Goal: Task Accomplishment & Management: Use online tool/utility

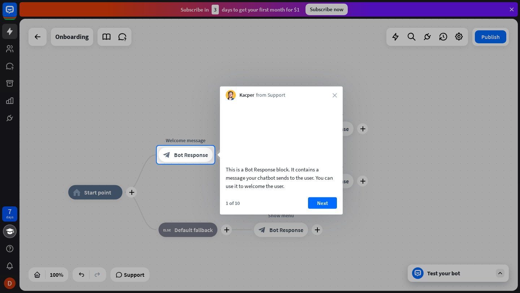
drag, startPoint x: 334, startPoint y: 96, endPoint x: 351, endPoint y: 143, distance: 49.7
click at [351, 143] on body "7 days close Product Help First steps Get started with ChatBot Help Center Foll…" at bounding box center [260, 146] width 520 height 293
click at [335, 209] on button "Next" at bounding box center [322, 203] width 29 height 12
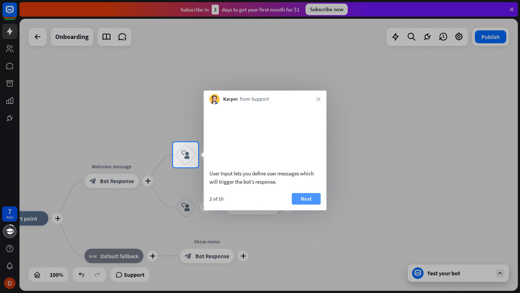
click at [312, 205] on button "Next" at bounding box center [306, 199] width 29 height 12
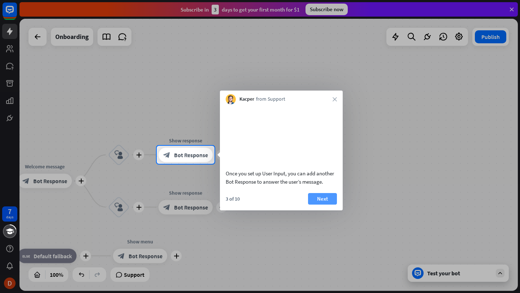
click at [326, 205] on button "Next" at bounding box center [322, 199] width 29 height 12
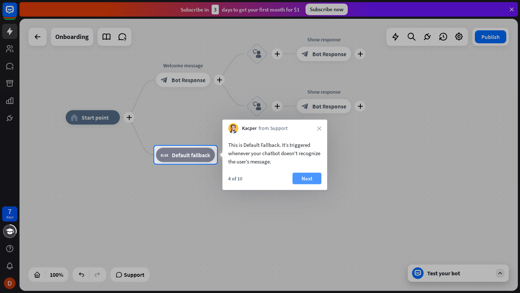
click at [305, 184] on div "4 of 10 Next" at bounding box center [274, 181] width 105 height 17
click at [304, 178] on button "Next" at bounding box center [306, 179] width 29 height 12
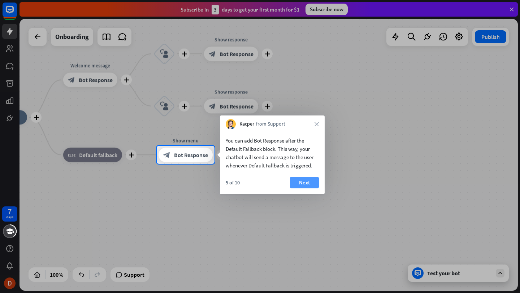
click at [297, 186] on button "Next" at bounding box center [304, 183] width 29 height 12
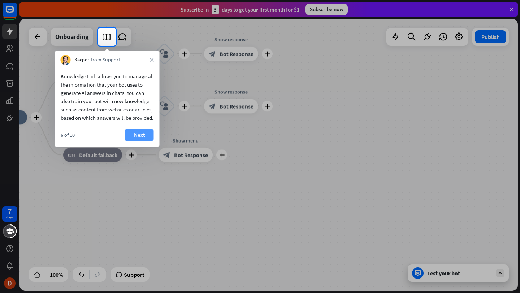
click at [140, 141] on button "Next" at bounding box center [139, 135] width 29 height 12
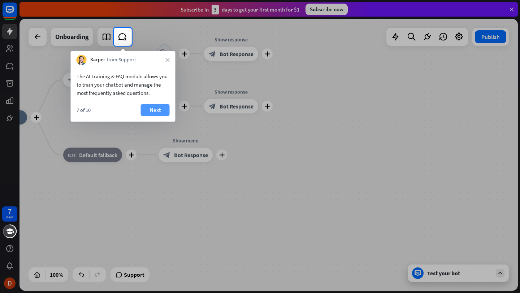
click at [158, 110] on button "Next" at bounding box center [155, 110] width 29 height 12
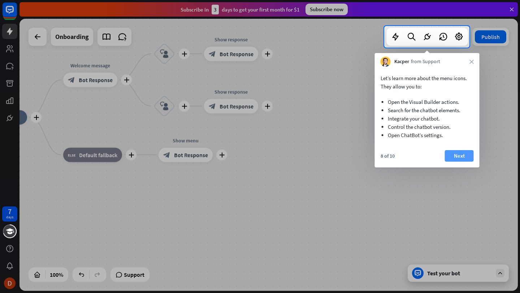
click at [456, 159] on button "Next" at bounding box center [459, 156] width 29 height 12
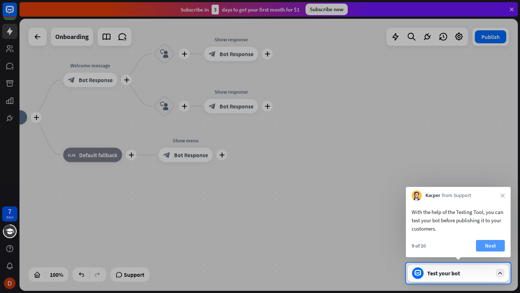
click at [501, 249] on button "Next" at bounding box center [490, 246] width 29 height 12
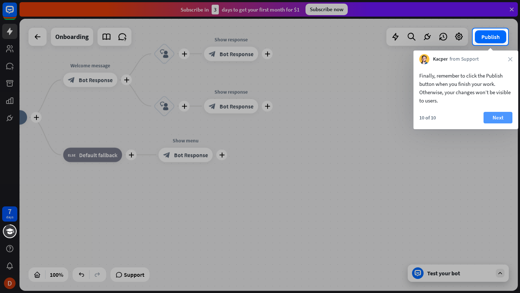
click at [495, 117] on button "Next" at bounding box center [497, 118] width 29 height 12
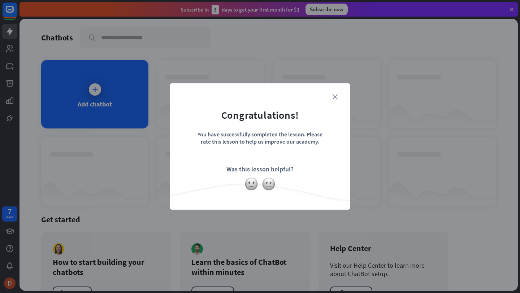
click at [333, 99] on icon "close" at bounding box center [334, 96] width 5 height 5
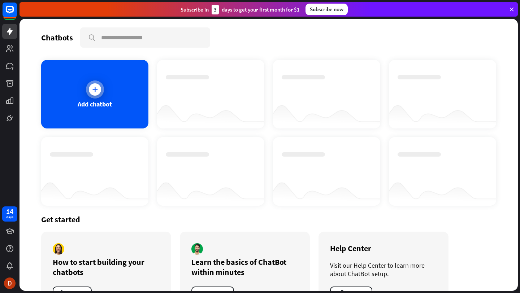
click at [104, 99] on div "Add chatbot" at bounding box center [94, 94] width 107 height 69
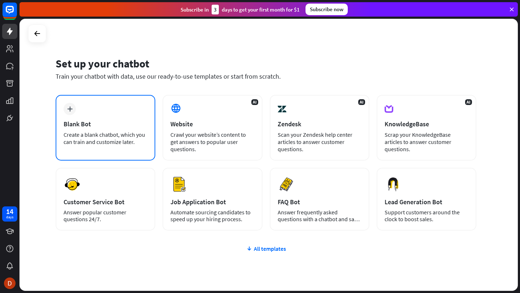
click at [104, 120] on div "Blank Bot" at bounding box center [106, 124] width 84 height 8
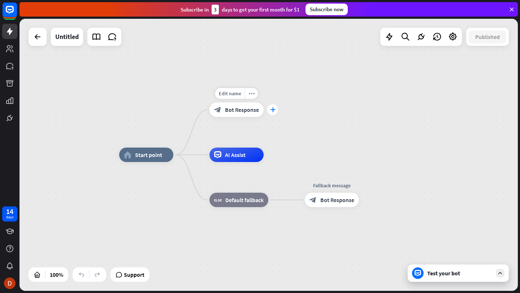
click at [269, 113] on div "plus" at bounding box center [272, 109] width 11 height 11
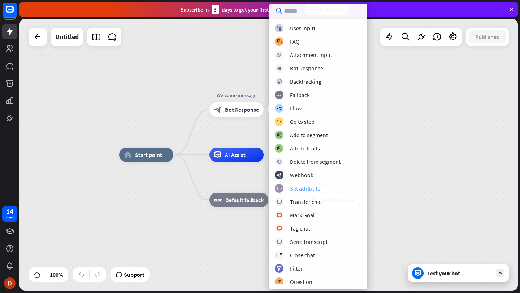
scroll to position [31, 0]
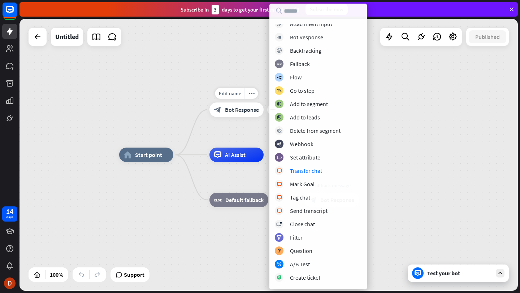
click at [232, 114] on div "block_bot_response Bot Response" at bounding box center [236, 110] width 54 height 14
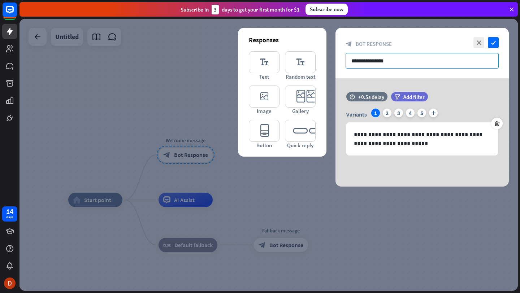
click at [376, 62] on input "**********" at bounding box center [421, 61] width 153 height 16
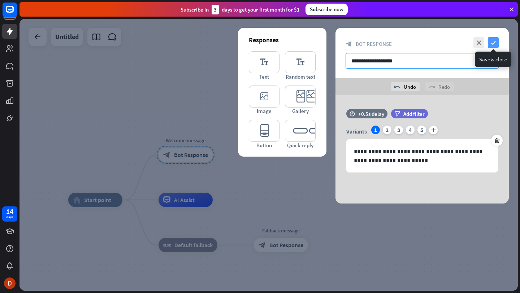
type input "**********"
click at [496, 43] on icon "check" at bounding box center [493, 42] width 11 height 11
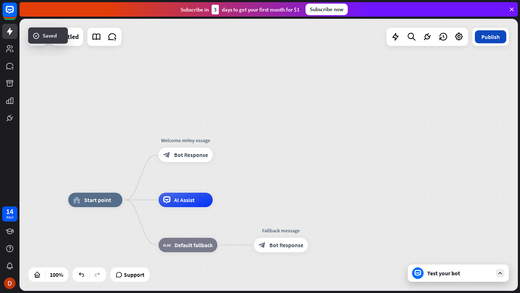
click at [495, 42] on button "Publish" at bounding box center [490, 36] width 31 height 13
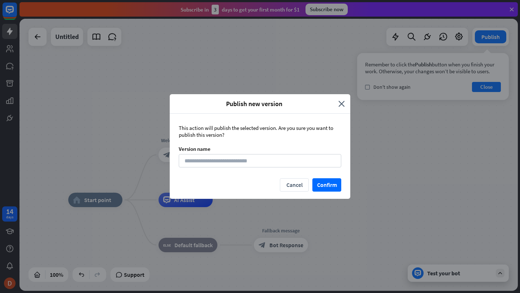
click at [241, 169] on div "This action will publish the selected version. Are you sure you want to publish…" at bounding box center [260, 146] width 180 height 65
click at [248, 163] on input at bounding box center [260, 160] width 162 height 13
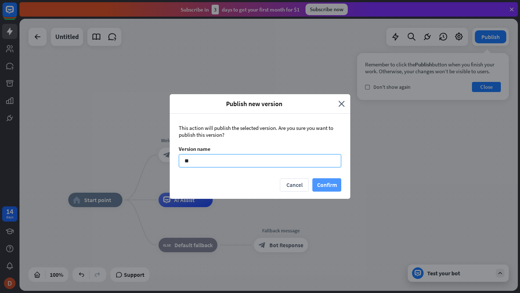
type input "**"
click at [331, 186] on button "Confirm" at bounding box center [326, 184] width 29 height 13
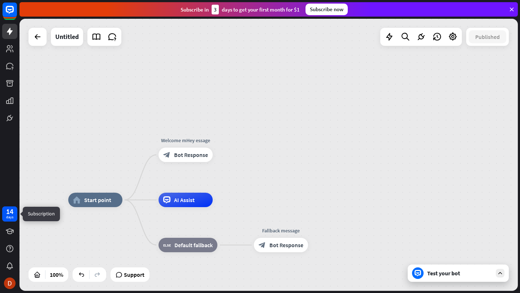
click at [8, 216] on div "days" at bounding box center [9, 217] width 7 height 5
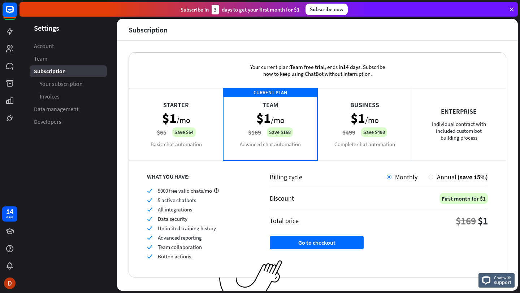
click at [59, 70] on span "Subscription" at bounding box center [50, 72] width 32 height 8
click at [56, 52] on ul "Account Team Subscription Your subscription Invoices Data management Developers" at bounding box center [67, 84] width 97 height 88
click at [7, 47] on icon at bounding box center [9, 48] width 7 height 7
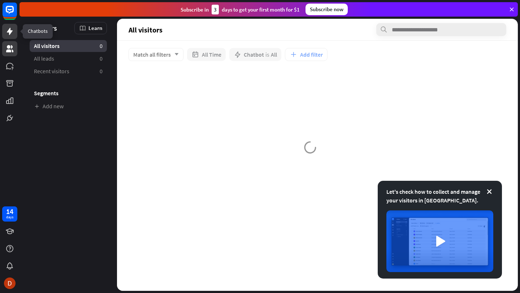
click at [6, 34] on icon at bounding box center [9, 31] width 9 height 9
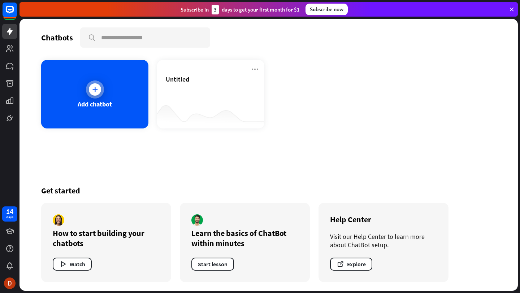
click at [115, 103] on div "Add chatbot" at bounding box center [94, 94] width 107 height 69
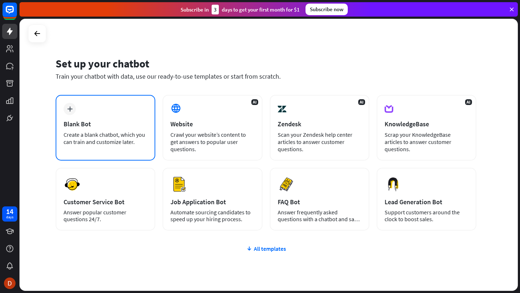
click at [98, 129] on div "plus Blank Bot Create a blank chatbot, which you can train and customize later." at bounding box center [106, 128] width 100 height 66
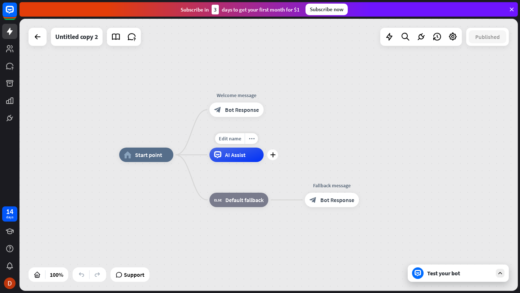
click at [245, 162] on div "AI Assist" at bounding box center [236, 155] width 54 height 14
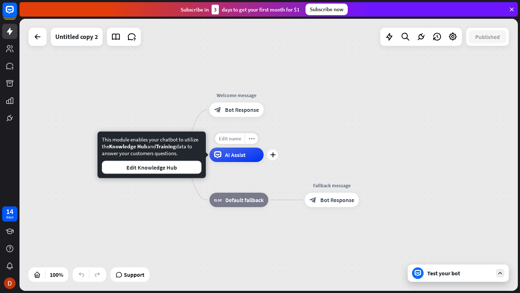
click at [240, 143] on div "Edit name" at bounding box center [230, 138] width 30 height 11
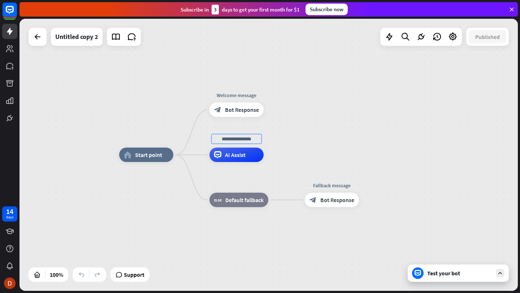
click at [298, 136] on div "home_2 Start point Welcome message block_bot_response Bot Response AI Assist bl…" at bounding box center [268, 155] width 498 height 272
click at [136, 279] on span "Support" at bounding box center [134, 275] width 21 height 12
click at [41, 35] on icon at bounding box center [37, 36] width 9 height 9
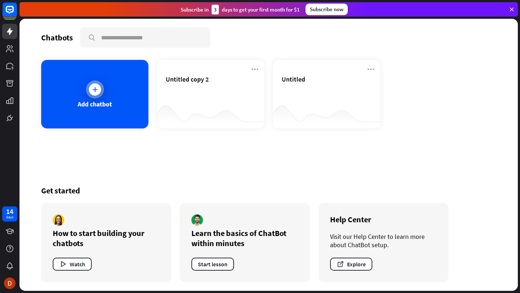
click at [98, 92] on icon at bounding box center [94, 89] width 7 height 7
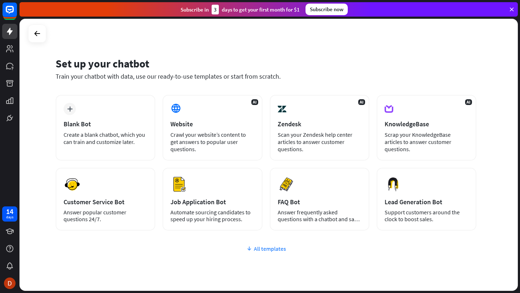
click at [274, 250] on div "All templates" at bounding box center [266, 248] width 421 height 7
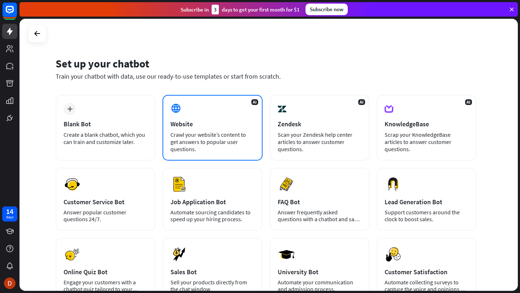
click at [226, 130] on div "AI Website Crawl your website’s content to get answers to popular user question…" at bounding box center [212, 128] width 100 height 66
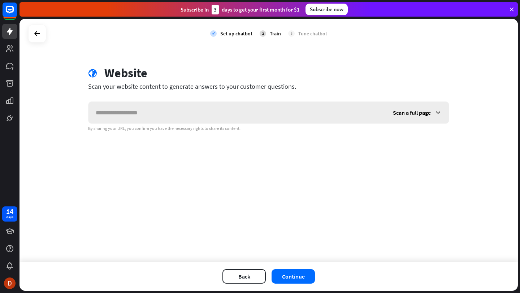
click at [200, 113] on input "text" at bounding box center [236, 113] width 297 height 22
click at [32, 30] on div at bounding box center [37, 34] width 14 height 14
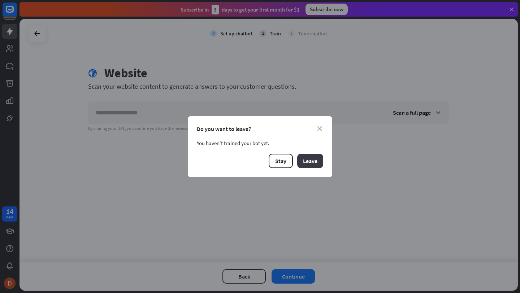
click at [317, 164] on button "Leave" at bounding box center [310, 161] width 26 height 14
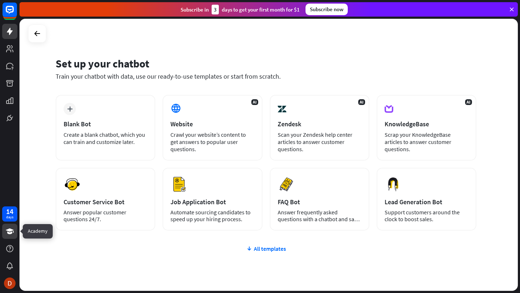
click at [8, 236] on link at bounding box center [9, 231] width 15 height 15
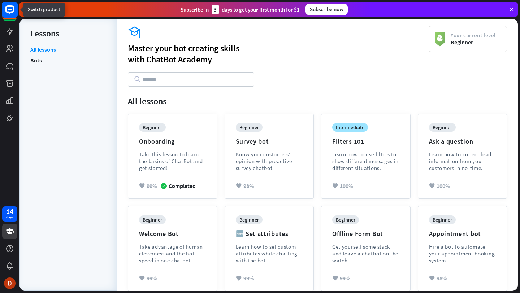
click at [10, 14] on rect at bounding box center [10, 10] width 16 height 16
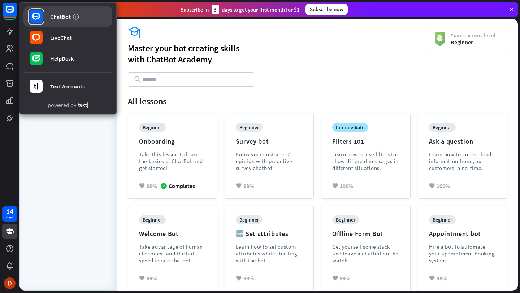
click at [58, 15] on div "ChatBot" at bounding box center [60, 16] width 21 height 7
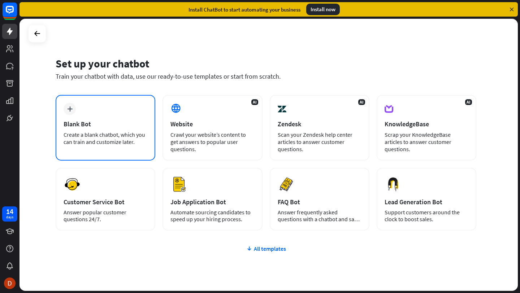
click at [116, 134] on div "Create a blank chatbot, which you can train and customize later." at bounding box center [106, 138] width 84 height 14
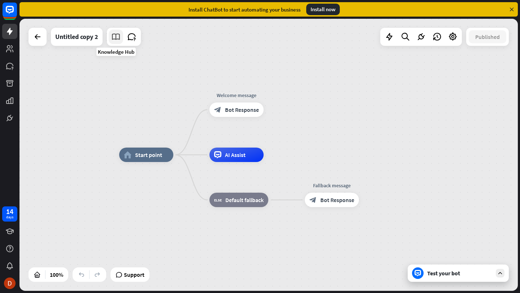
click at [116, 36] on icon at bounding box center [115, 36] width 9 height 9
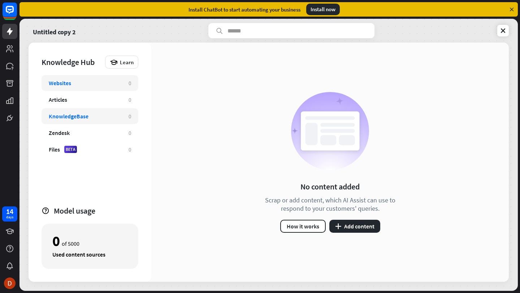
click at [96, 120] on div "KnowledgeBase 0" at bounding box center [90, 116] width 97 height 16
click at [359, 226] on button "plus Add content" at bounding box center [354, 226] width 51 height 13
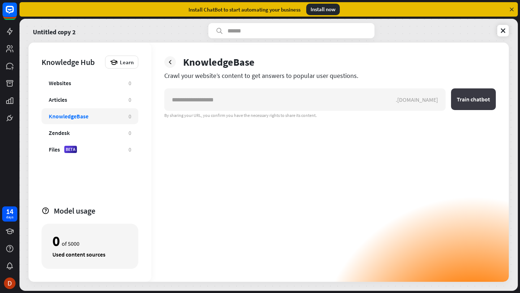
click at [472, 106] on button "Train chatbot" at bounding box center [473, 99] width 45 height 22
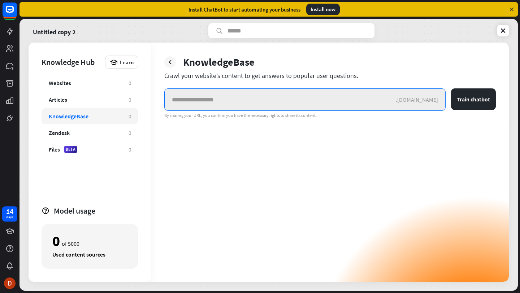
click at [353, 99] on input "text" at bounding box center [280, 100] width 231 height 22
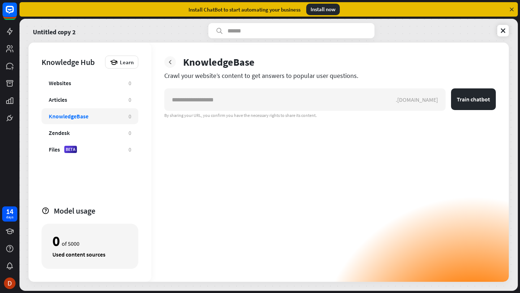
click at [174, 64] on div at bounding box center [170, 62] width 12 height 12
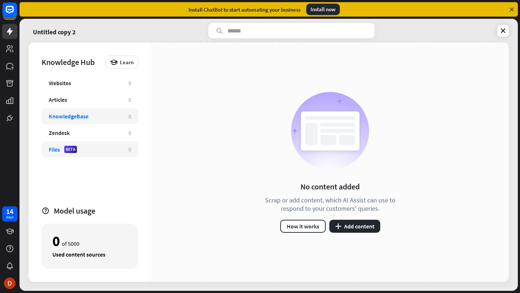
click at [114, 149] on div "Files BETA" at bounding box center [85, 149] width 73 height 7
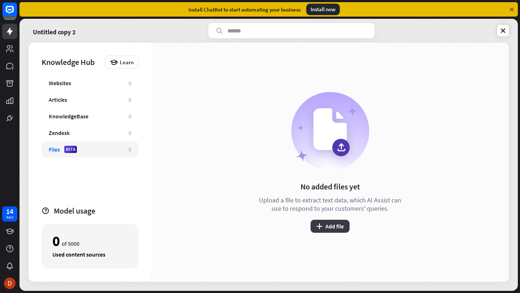
click at [334, 228] on button "plus Add file" at bounding box center [329, 226] width 39 height 13
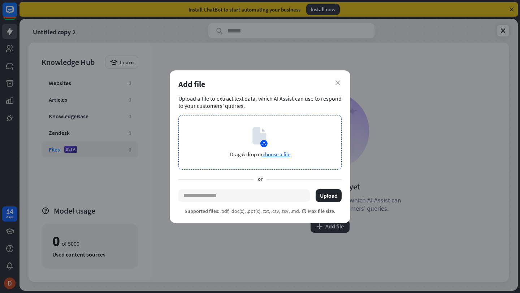
click at [272, 155] on span "choose a file" at bounding box center [276, 154] width 28 height 7
click at [275, 156] on span "choose a file" at bounding box center [276, 154] width 28 height 7
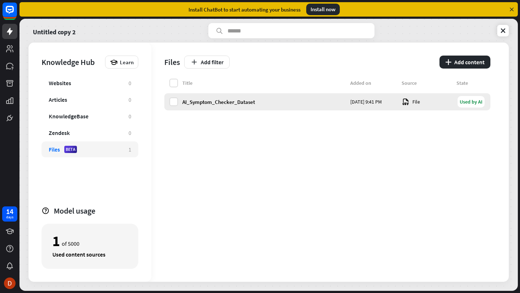
click at [469, 104] on div "Used by AI" at bounding box center [470, 102] width 27 height 12
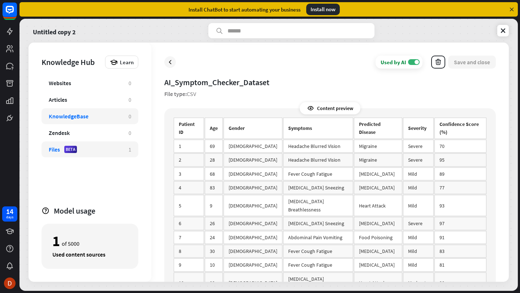
click at [73, 119] on div "KnowledgeBase" at bounding box center [69, 116] width 40 height 7
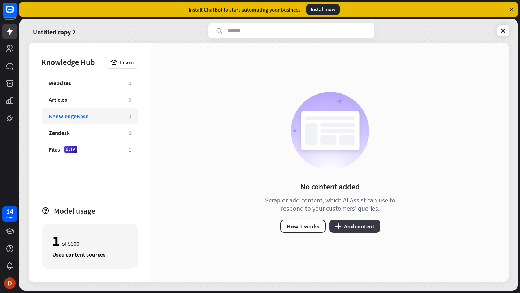
click at [348, 227] on button "plus Add content" at bounding box center [354, 226] width 51 height 13
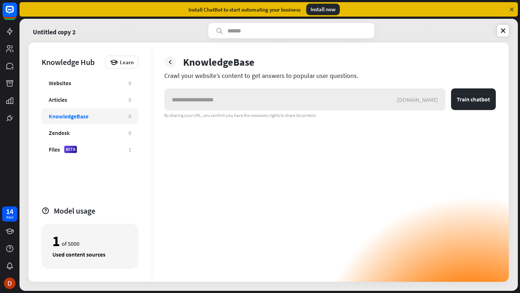
click at [246, 101] on input "text" at bounding box center [280, 100] width 231 height 22
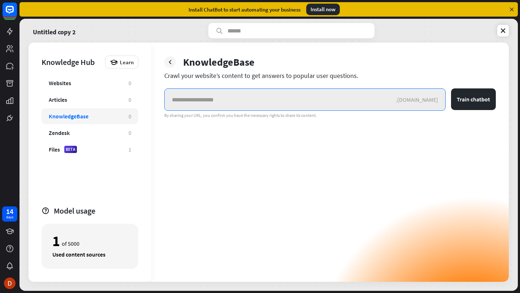
click at [212, 101] on input "text" at bounding box center [280, 100] width 231 height 22
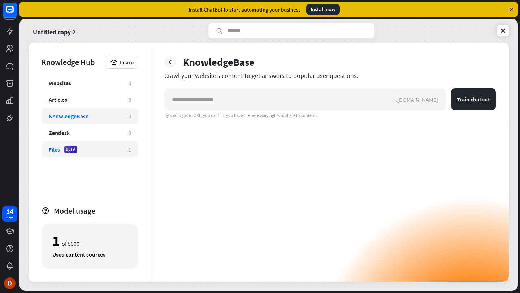
click at [110, 147] on div "Files BETA" at bounding box center [85, 149] width 73 height 7
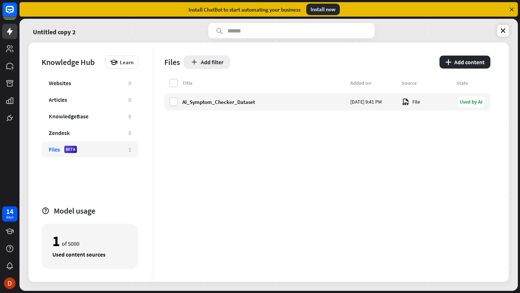
click at [210, 61] on button "Add filter" at bounding box center [206, 62] width 45 height 13
click at [264, 143] on div "Title Added on Source State AI_Symptom_Checker_Dataset Today 9:41 PM File Used …" at bounding box center [327, 180] width 326 height 203
click at [465, 57] on button "plus Add content" at bounding box center [464, 62] width 51 height 13
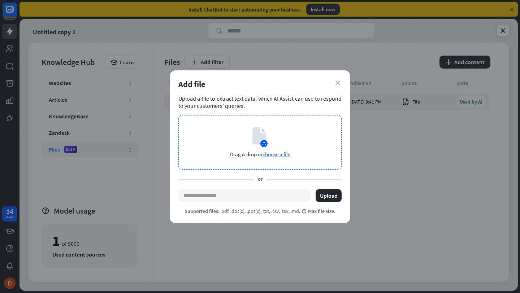
click at [279, 154] on span "choose a file" at bounding box center [276, 154] width 28 height 7
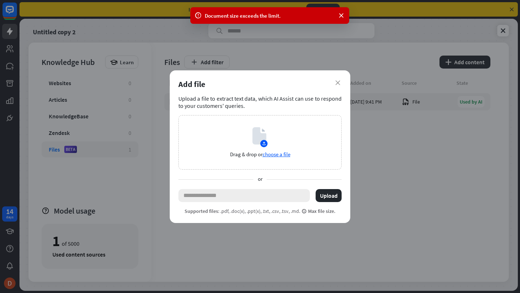
click at [285, 195] on input "text" at bounding box center [243, 195] width 131 height 13
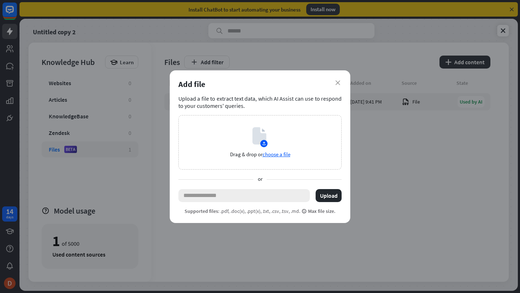
paste input "**********"
click at [336, 196] on button "Upload" at bounding box center [328, 195] width 26 height 13
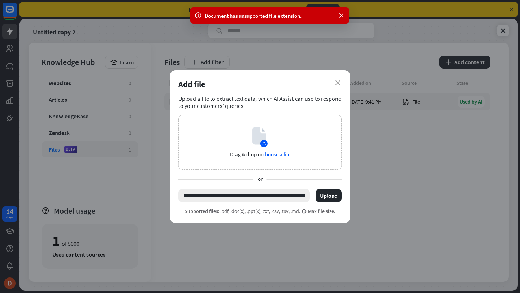
click at [306, 197] on input "**********" at bounding box center [243, 195] width 131 height 13
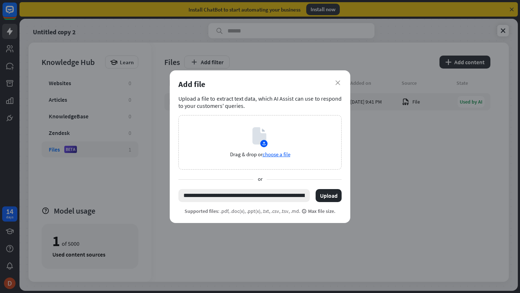
click at [303, 196] on input "**********" at bounding box center [243, 195] width 131 height 13
click at [334, 193] on button "Upload" at bounding box center [328, 195] width 26 height 13
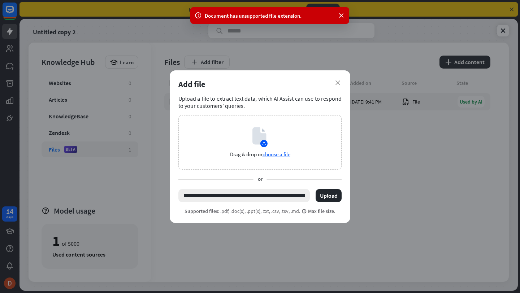
click at [296, 196] on input "**********" at bounding box center [243, 195] width 131 height 13
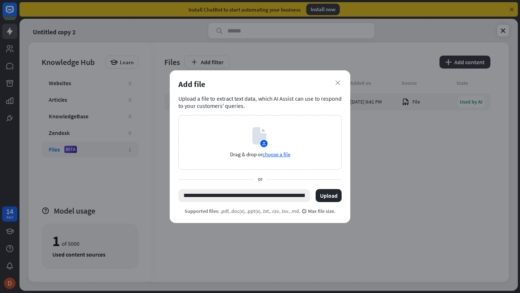
type input "*"
click at [335, 84] on icon "close" at bounding box center [337, 82] width 5 height 5
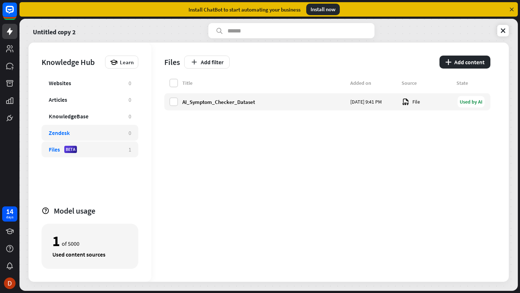
click at [101, 131] on div "Zendesk" at bounding box center [85, 132] width 73 height 7
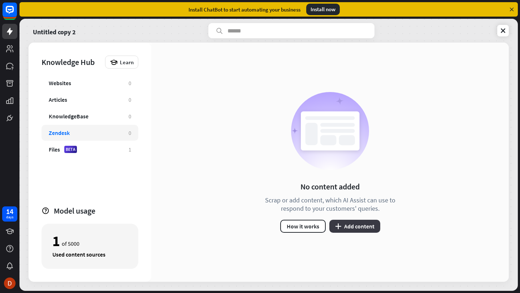
click at [362, 224] on button "plus Add content" at bounding box center [354, 226] width 51 height 13
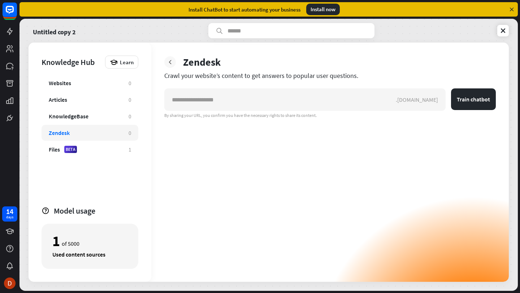
click at [167, 65] on icon at bounding box center [169, 61] width 7 height 7
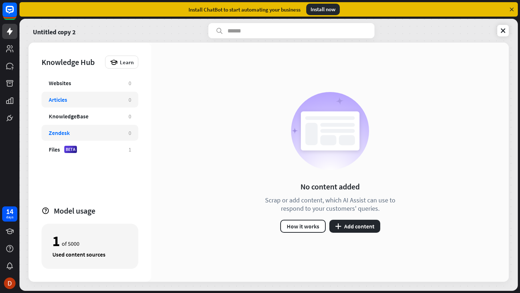
click at [87, 104] on div "Articles 0" at bounding box center [90, 100] width 97 height 16
click at [103, 83] on div "Websites" at bounding box center [85, 82] width 73 height 7
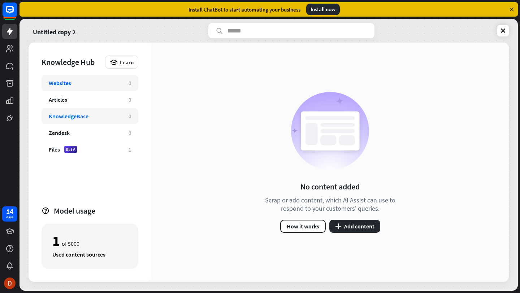
click at [102, 122] on div "KnowledgeBase 0" at bounding box center [90, 116] width 97 height 16
click at [95, 83] on div "Websites" at bounding box center [85, 82] width 73 height 7
click at [244, 243] on div "No content added Scrap or add content, which AI Assist can use to respond to yo…" at bounding box center [329, 162] width 357 height 239
click at [361, 224] on button "plus Add content" at bounding box center [354, 226] width 51 height 13
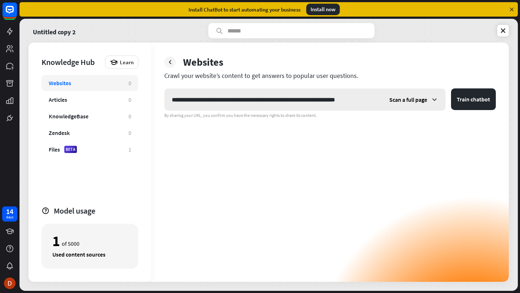
scroll to position [0, 5]
type input "**********"
click at [474, 97] on button "Train chatbot" at bounding box center [473, 99] width 45 height 22
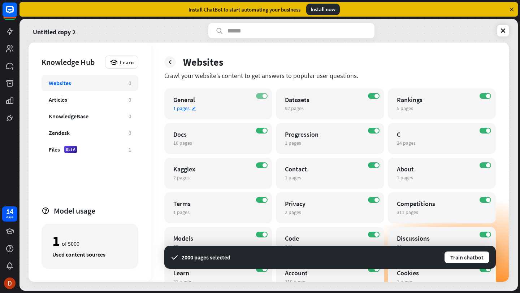
click at [267, 97] on label "ON" at bounding box center [262, 96] width 12 height 6
click at [488, 96] on span at bounding box center [488, 96] width 4 height 4
click at [266, 132] on span at bounding box center [264, 131] width 4 height 4
click at [371, 130] on label "ON" at bounding box center [374, 131] width 12 height 6
click at [487, 131] on span at bounding box center [488, 131] width 4 height 4
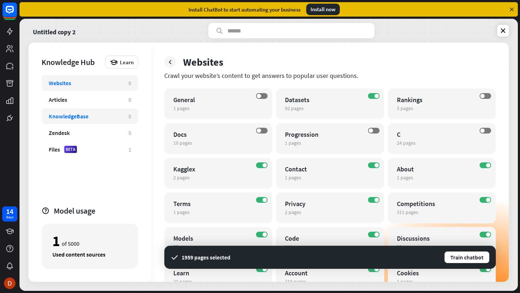
click at [111, 117] on div "KnowledgeBase" at bounding box center [85, 116] width 73 height 7
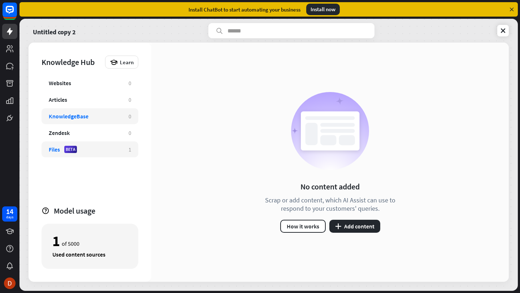
click at [99, 150] on div "Files BETA" at bounding box center [85, 149] width 73 height 7
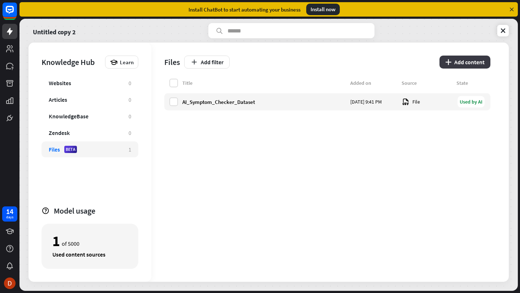
click at [442, 61] on button "plus Add content" at bounding box center [464, 62] width 51 height 13
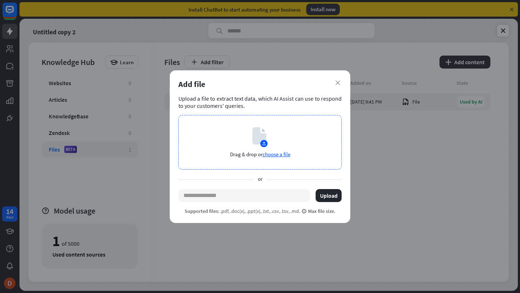
click at [278, 153] on span "choose a file" at bounding box center [276, 154] width 28 height 7
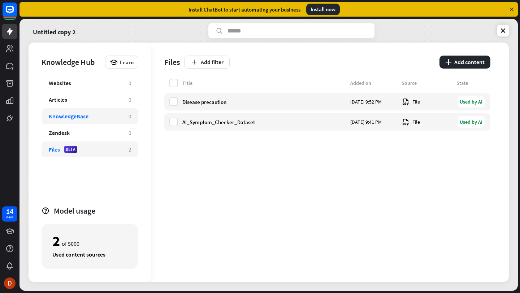
click at [100, 122] on div "KnowledgeBase 0" at bounding box center [90, 116] width 97 height 16
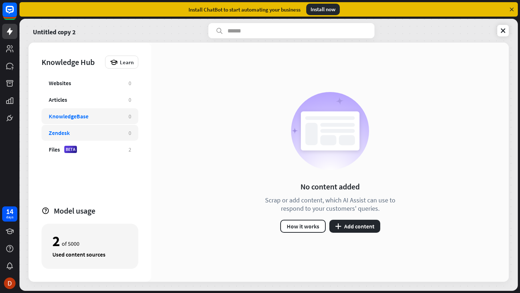
click at [105, 134] on div "Zendesk" at bounding box center [85, 132] width 73 height 7
click at [103, 91] on div "Websites 0 Articles 0 KnowledgeBase 0 Zendesk 0 Files BETA 2" at bounding box center [90, 137] width 97 height 124
click at [102, 85] on div "Websites" at bounding box center [85, 82] width 73 height 7
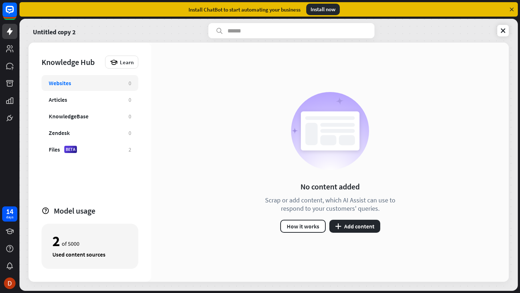
click at [106, 82] on div "Websites" at bounding box center [85, 82] width 73 height 7
click at [351, 224] on button "plus Add content" at bounding box center [354, 226] width 51 height 13
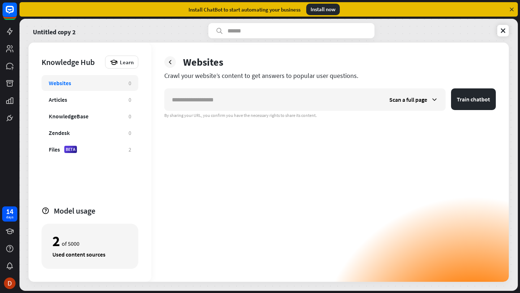
click at [314, 82] on div "Websites Crawl your website’s content to get answers to popular user questions.…" at bounding box center [329, 162] width 357 height 239
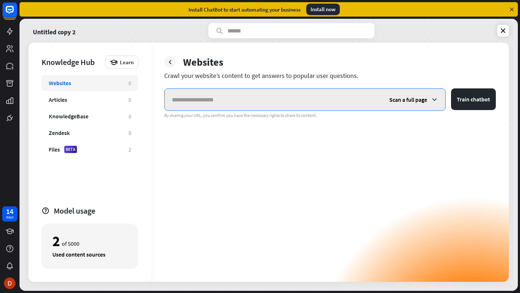
click at [302, 103] on input "text" at bounding box center [273, 100] width 217 height 22
paste input "**********"
click at [302, 103] on input "**********" at bounding box center [273, 100] width 217 height 22
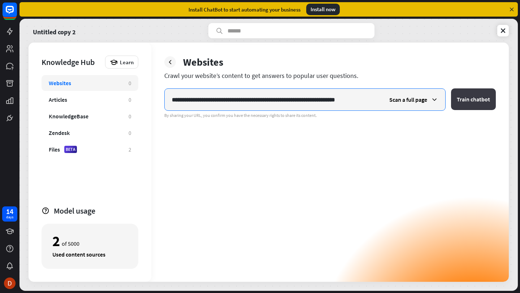
type input "**********"
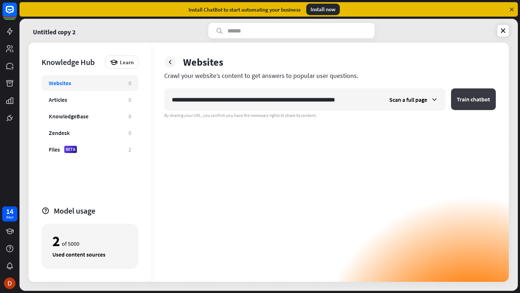
click at [481, 102] on button "Train chatbot" at bounding box center [473, 99] width 45 height 22
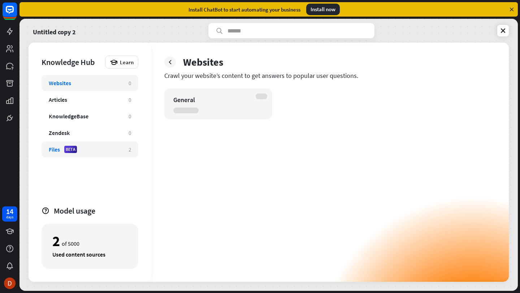
click at [106, 149] on div "Files BETA" at bounding box center [85, 149] width 73 height 7
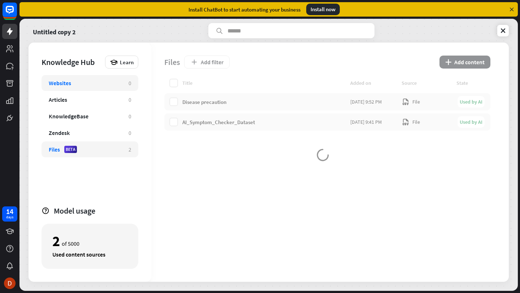
click at [118, 85] on div "Websites" at bounding box center [85, 82] width 73 height 7
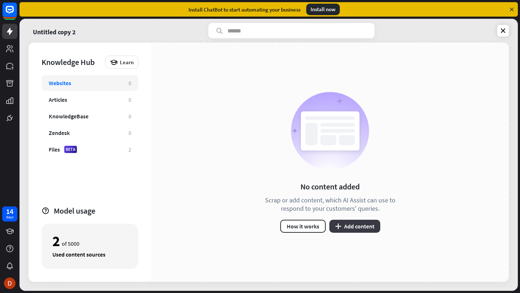
click at [350, 228] on button "plus Add content" at bounding box center [354, 226] width 51 height 13
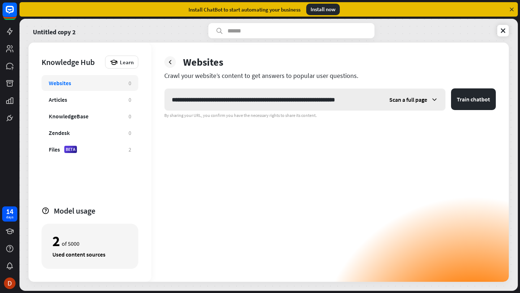
scroll to position [0, 5]
drag, startPoint x: 352, startPoint y: 99, endPoint x: 253, endPoint y: 104, distance: 99.0
click at [253, 104] on input "**********" at bounding box center [273, 100] width 217 height 22
type input "**********"
click at [296, 117] on div "By sharing your URL, you confirm you have the necessary rights to share its con…" at bounding box center [329, 116] width 331 height 6
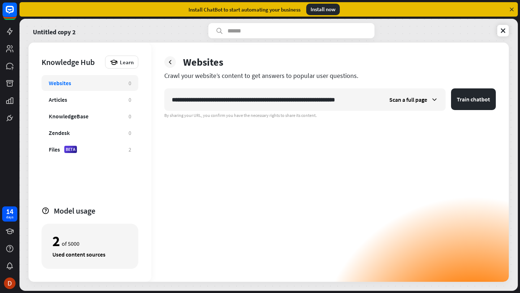
scroll to position [0, 0]
click at [474, 101] on button "Train chatbot" at bounding box center [473, 99] width 45 height 22
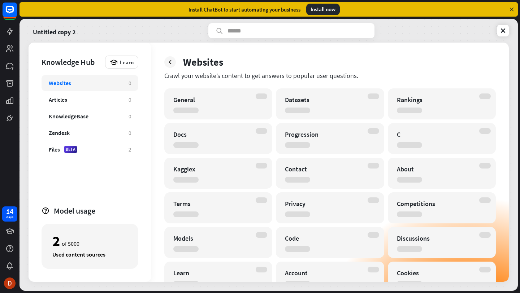
click at [444, 75] on div "Crawl your website’s content to get answers to popular user questions." at bounding box center [329, 75] width 331 height 8
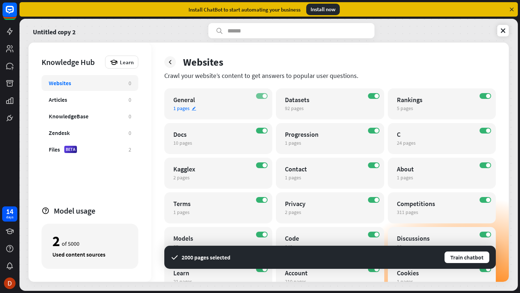
click at [261, 96] on label "ON" at bounding box center [262, 96] width 12 height 6
click at [485, 95] on label "ON" at bounding box center [485, 96] width 12 height 6
click at [266, 132] on span at bounding box center [264, 131] width 4 height 4
click at [374, 133] on label "ON" at bounding box center [374, 131] width 12 height 6
click at [491, 131] on label "ON" at bounding box center [485, 131] width 12 height 6
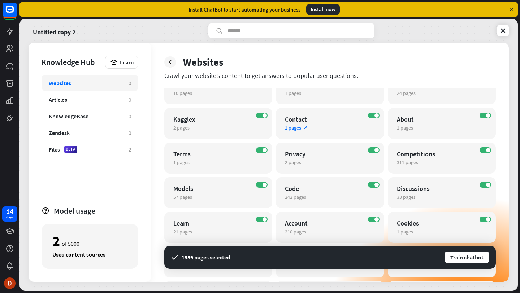
scroll to position [50, 0]
click at [266, 114] on span at bounding box center [264, 115] width 4 height 4
click at [378, 117] on label "ON" at bounding box center [374, 115] width 12 height 6
click at [490, 117] on div "ON" at bounding box center [485, 115] width 12 height 6
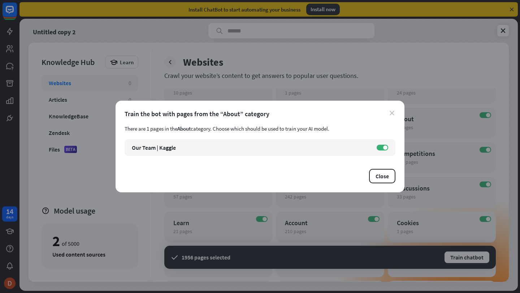
click at [391, 115] on icon "close" at bounding box center [391, 113] width 5 height 5
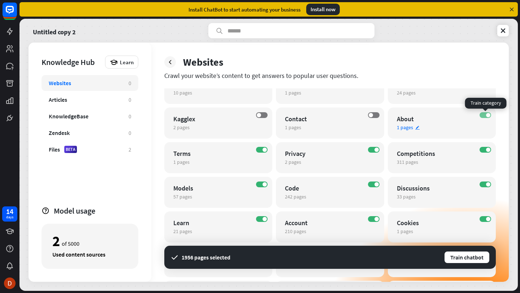
click at [484, 115] on label "ON" at bounding box center [485, 115] width 12 height 6
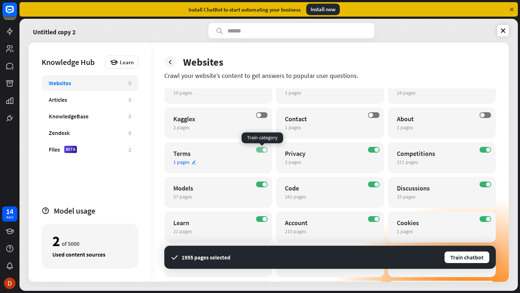
click at [262, 150] on label "ON" at bounding box center [262, 150] width 12 height 6
click at [377, 149] on span at bounding box center [376, 150] width 4 height 4
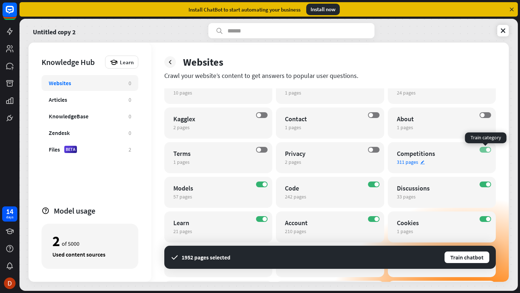
click at [488, 151] on span at bounding box center [488, 150] width 4 height 4
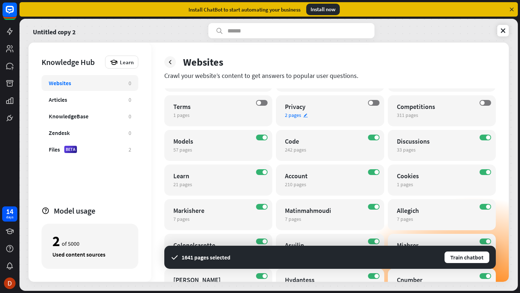
scroll to position [101, 0]
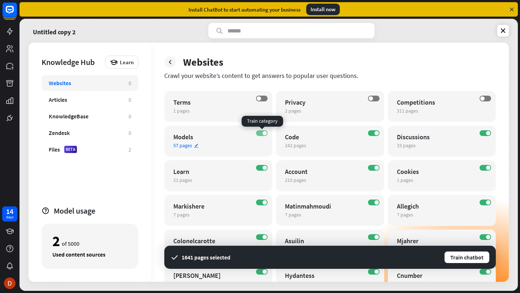
click at [262, 132] on label "ON" at bounding box center [262, 133] width 12 height 6
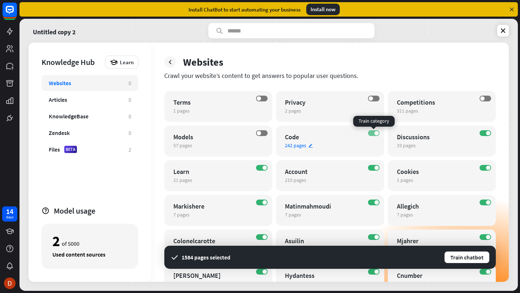
click at [375, 133] on span at bounding box center [376, 133] width 4 height 4
click at [261, 136] on div "OFF Models 57 pages edit" at bounding box center [218, 141] width 108 height 31
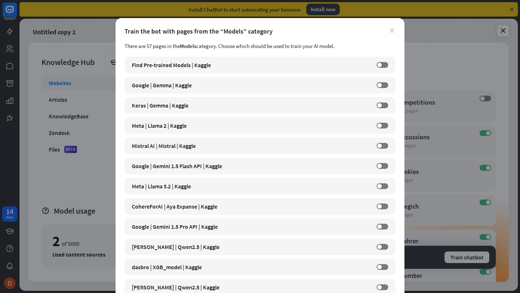
click at [390, 29] on icon "close" at bounding box center [391, 30] width 5 height 5
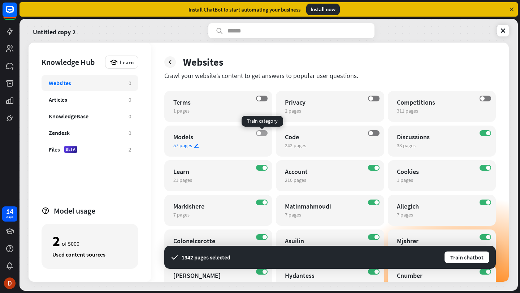
click at [261, 132] on label "OFF" at bounding box center [262, 133] width 12 height 6
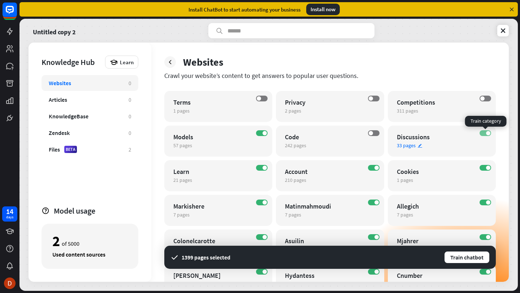
click at [487, 132] on span at bounding box center [488, 133] width 4 height 4
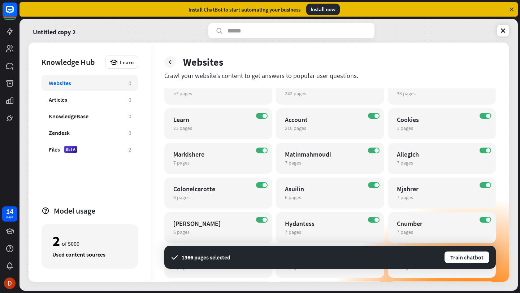
scroll to position [154, 0]
click at [264, 117] on span at bounding box center [264, 115] width 4 height 4
click at [375, 116] on span at bounding box center [376, 115] width 4 height 4
click at [486, 114] on span at bounding box center [488, 115] width 4 height 4
click at [261, 153] on div "ON Markishere 7 pages edit" at bounding box center [218, 158] width 108 height 31
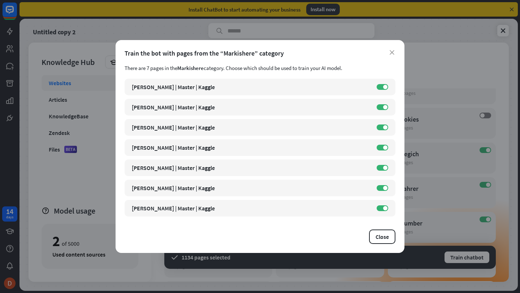
click at [462, 167] on div "close Train the bot with pages from the “Markishere” category There are 7 pages…" at bounding box center [260, 146] width 520 height 293
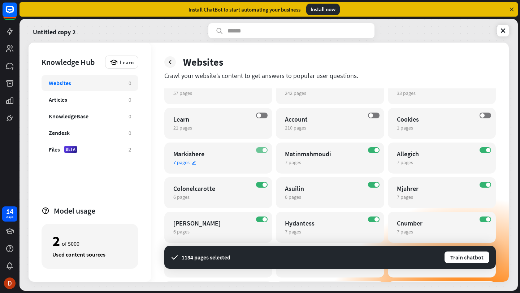
click at [265, 149] on span at bounding box center [264, 150] width 4 height 4
click at [377, 151] on span at bounding box center [376, 150] width 4 height 4
click at [490, 150] on span at bounding box center [488, 150] width 4 height 4
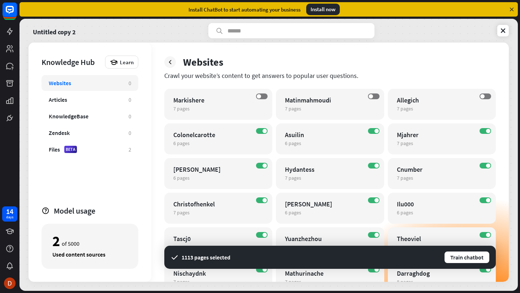
scroll to position [214, 0]
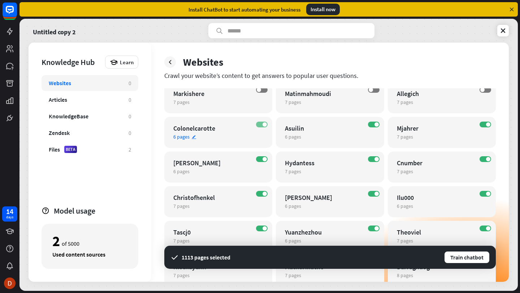
click at [262, 126] on label "ON" at bounding box center [262, 125] width 12 height 6
click at [372, 124] on label "ON" at bounding box center [374, 125] width 12 height 6
click at [487, 126] on span at bounding box center [488, 124] width 4 height 4
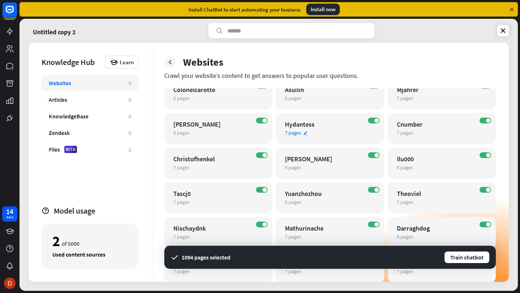
scroll to position [253, 0]
click at [265, 122] on label "ON" at bounding box center [262, 120] width 12 height 6
click at [374, 121] on label "ON" at bounding box center [374, 120] width 12 height 6
click at [484, 121] on label "ON" at bounding box center [485, 120] width 12 height 6
click at [262, 153] on label "ON" at bounding box center [262, 155] width 12 height 6
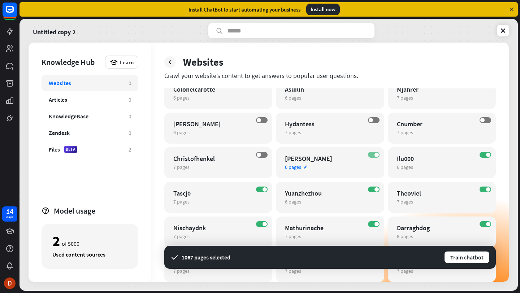
click at [375, 154] on span at bounding box center [376, 155] width 4 height 4
click at [487, 157] on span at bounding box center [488, 155] width 4 height 4
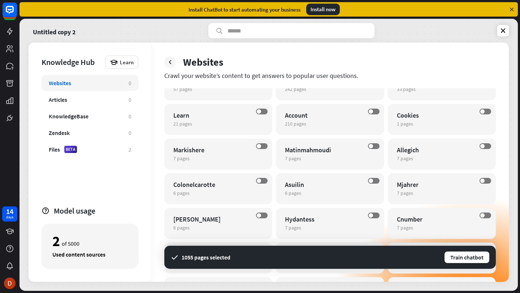
scroll to position [162, 0]
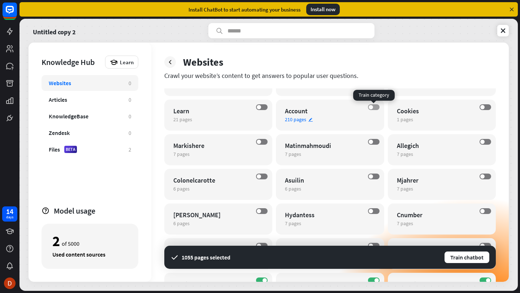
click at [374, 107] on label "OFF" at bounding box center [374, 107] width 12 height 6
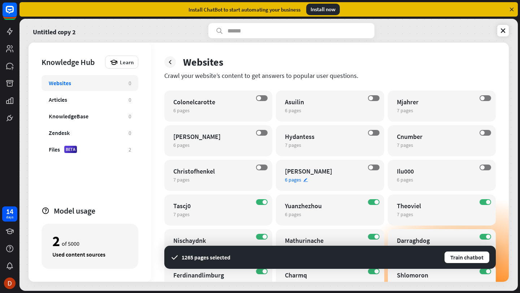
scroll to position [242, 0]
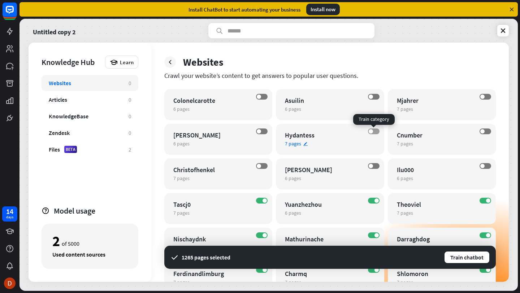
click at [375, 130] on label "OFF" at bounding box center [374, 132] width 12 height 6
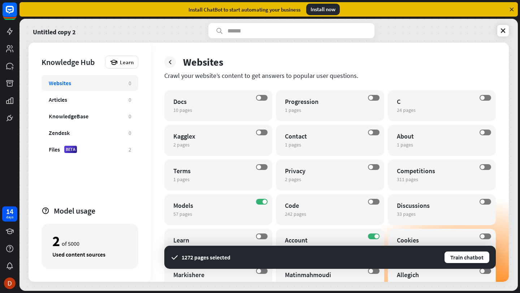
scroll to position [32, 0]
click at [486, 203] on label "OFF" at bounding box center [485, 203] width 12 height 6
click at [486, 169] on label "OFF" at bounding box center [485, 168] width 12 height 6
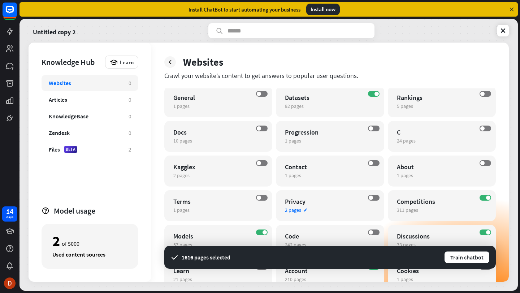
scroll to position [0, 0]
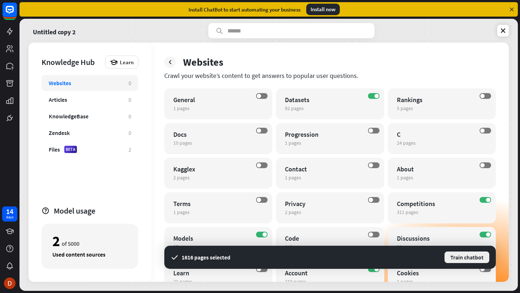
click at [462, 260] on button "Train chatbot" at bounding box center [467, 257] width 46 height 13
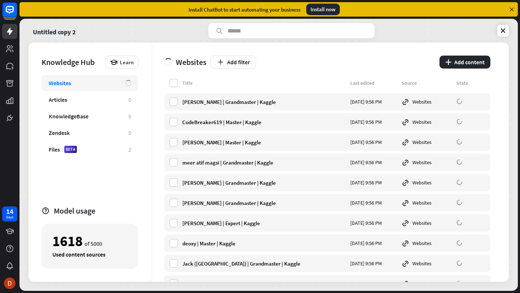
click at [278, 69] on div "Websites Add filter plus Add content" at bounding box center [327, 61] width 326 height 36
click at [245, 62] on button "Add filter" at bounding box center [232, 62] width 45 height 13
click at [289, 69] on div "Websites Add filter plus Add content" at bounding box center [327, 61] width 326 height 36
click at [309, 47] on div "Websites Add filter plus Add content" at bounding box center [327, 61] width 326 height 36
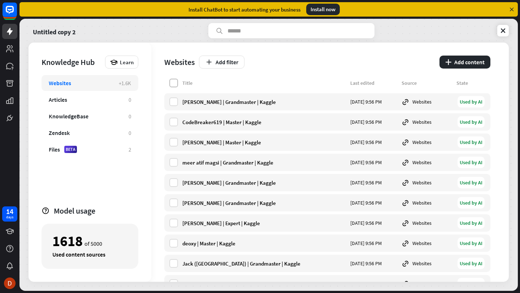
click at [175, 84] on label at bounding box center [173, 83] width 9 height 9
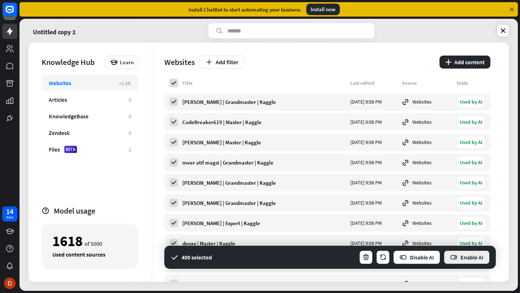
click at [467, 258] on button "Enable AI" at bounding box center [466, 257] width 47 height 14
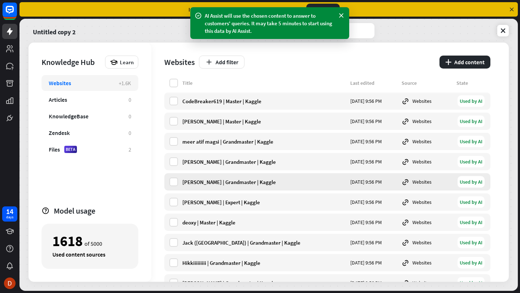
scroll to position [21, 0]
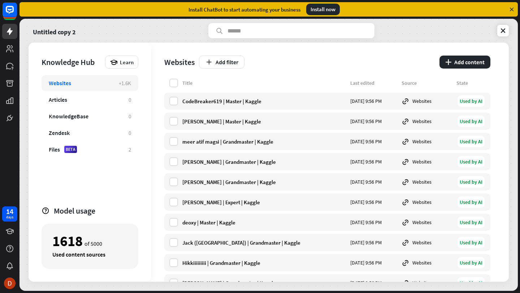
click at [269, 54] on div "Websites Add filter plus Add content" at bounding box center [327, 61] width 326 height 36
click at [174, 83] on label at bounding box center [173, 83] width 9 height 9
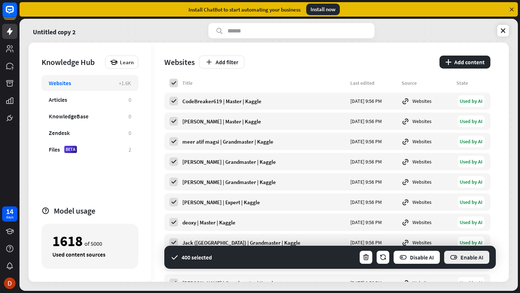
click at [461, 257] on button "Enable AI" at bounding box center [466, 257] width 47 height 14
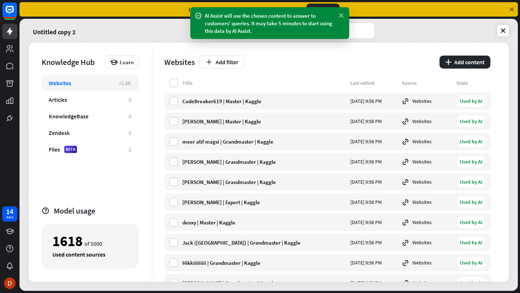
click at [341, 15] on icon at bounding box center [341, 16] width 7 height 8
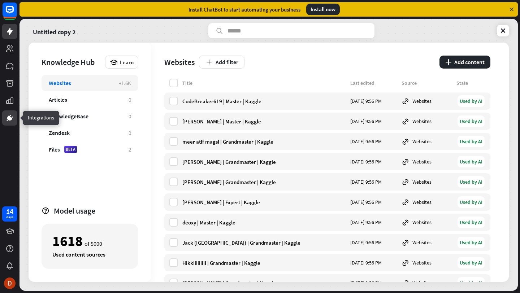
click at [5, 114] on link at bounding box center [9, 117] width 15 height 15
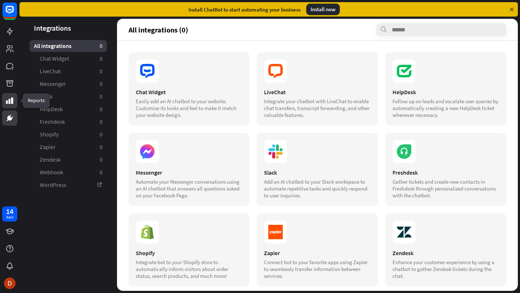
click at [8, 102] on icon at bounding box center [9, 100] width 9 height 9
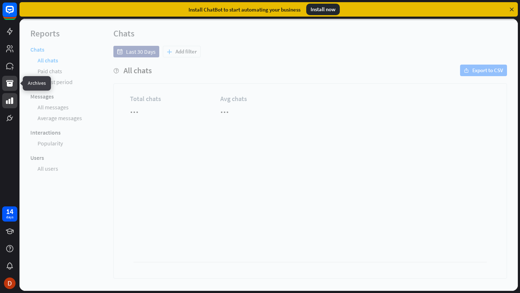
click at [7, 84] on icon at bounding box center [9, 83] width 7 height 6
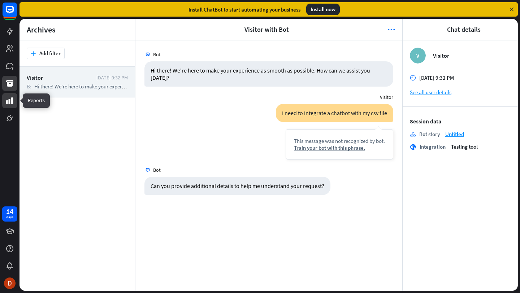
click at [9, 102] on icon at bounding box center [9, 100] width 7 height 6
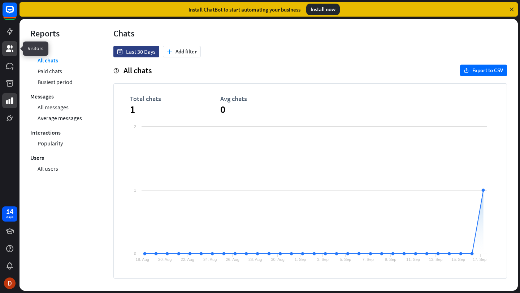
click at [12, 47] on icon at bounding box center [9, 48] width 7 height 7
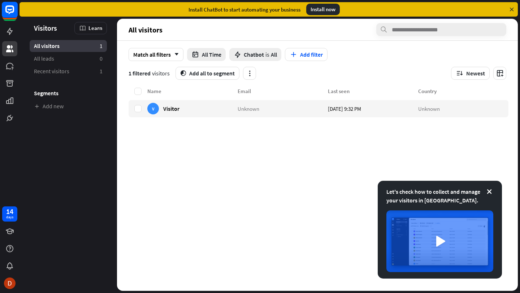
click at [6, 12] on icon at bounding box center [9, 9] width 9 height 9
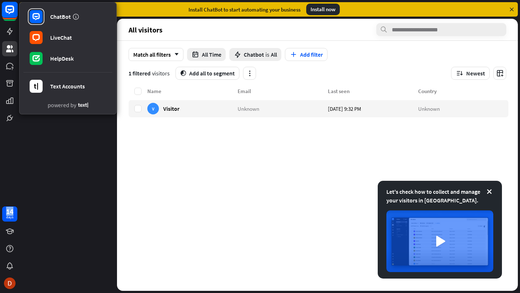
click at [6, 12] on icon at bounding box center [9, 9] width 9 height 9
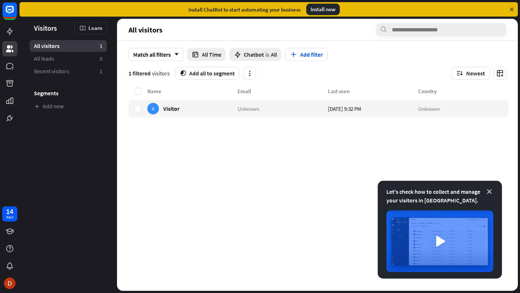
click at [490, 190] on icon at bounding box center [489, 191] width 7 height 7
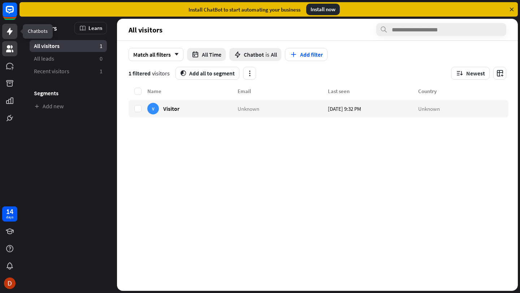
click at [8, 34] on icon at bounding box center [9, 31] width 9 height 9
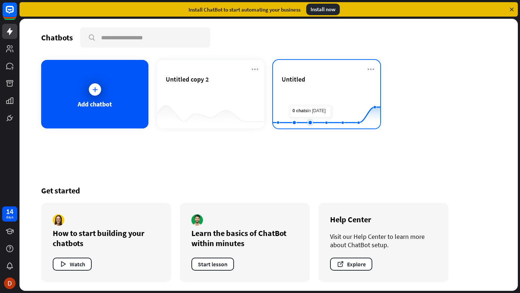
click at [310, 94] on rect at bounding box center [326, 110] width 107 height 45
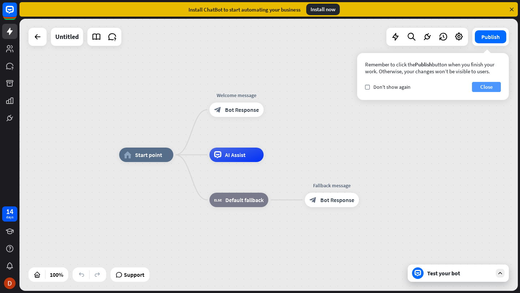
click at [495, 90] on button "Close" at bounding box center [486, 87] width 29 height 10
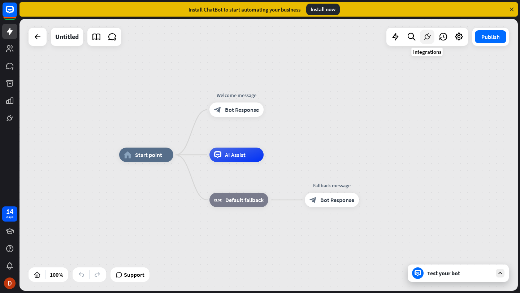
click at [428, 39] on icon at bounding box center [426, 36] width 9 height 9
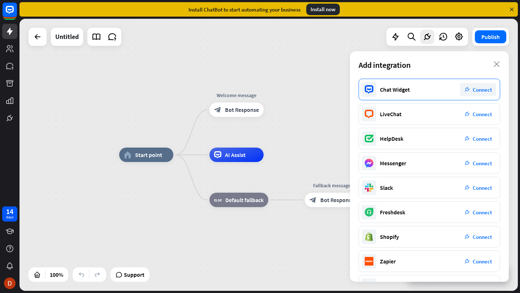
click at [481, 96] on div "Chat Widget plug_integration Connect" at bounding box center [429, 90] width 142 height 22
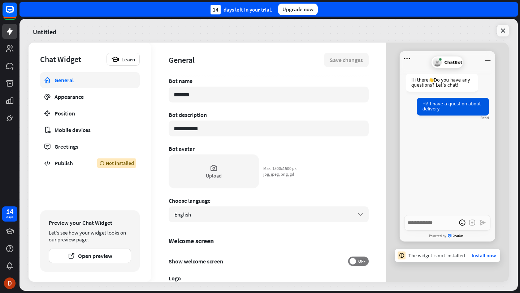
click at [504, 26] on link at bounding box center [503, 31] width 12 height 12
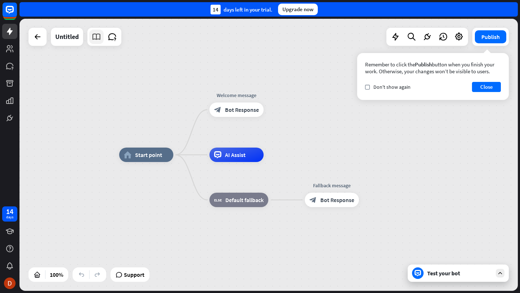
click at [97, 40] on icon at bounding box center [96, 36] width 9 height 9
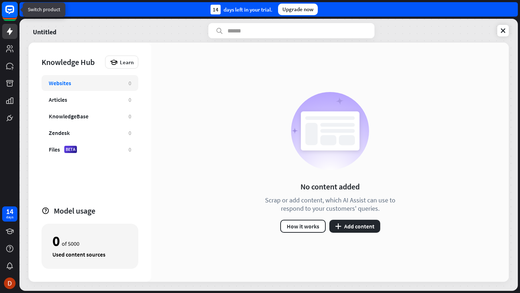
click at [8, 9] on rect at bounding box center [10, 10] width 16 height 16
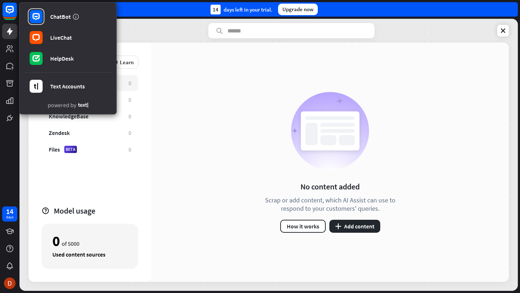
click at [225, 107] on div "No content added Scrap or add content, which AI Assist can use to respond to yo…" at bounding box center [329, 162] width 357 height 239
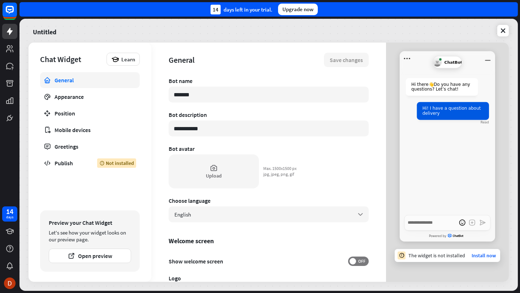
type textarea "*"
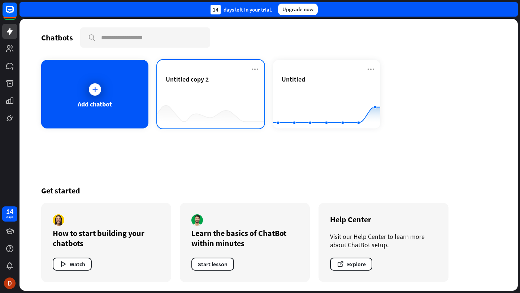
click at [229, 94] on div "Untitled copy 2" at bounding box center [211, 87] width 90 height 25
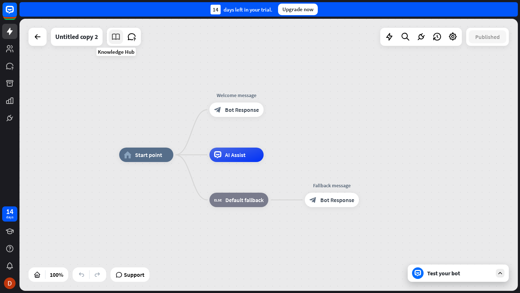
click at [118, 36] on icon at bounding box center [115, 36] width 9 height 9
click at [436, 274] on div "Test your bot" at bounding box center [459, 273] width 65 height 7
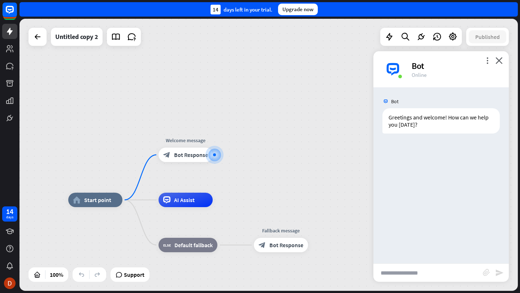
click at [401, 270] on input "text" at bounding box center [427, 273] width 109 height 18
type input "**********"
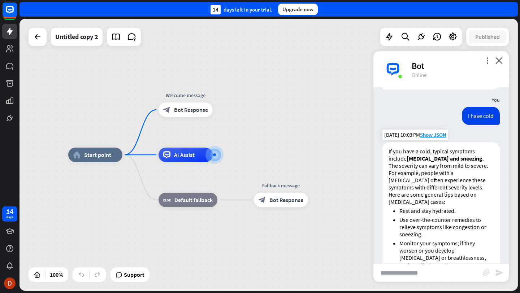
scroll to position [44, 0]
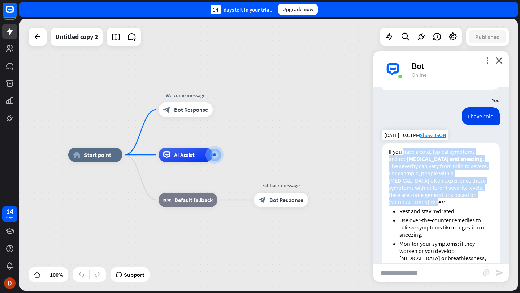
drag, startPoint x: 404, startPoint y: 153, endPoint x: 460, endPoint y: 200, distance: 73.5
click at [460, 200] on div "If you have a cold, typical symptoms include runny nose and sneezing . The seve…" at bounding box center [440, 242] width 117 height 199
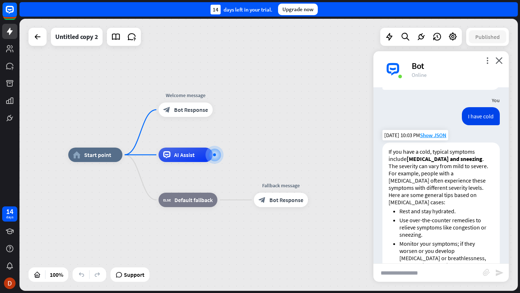
click at [478, 224] on li "Use over-the-counter remedies to relieve symptoms like congestion or sneezing." at bounding box center [446, 228] width 94 height 22
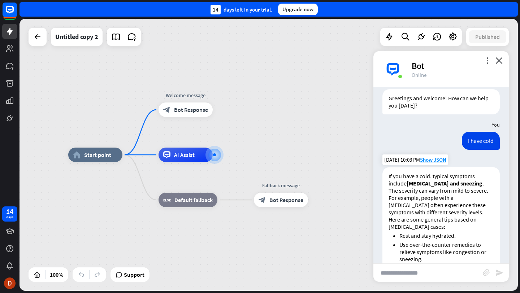
scroll to position [5, 0]
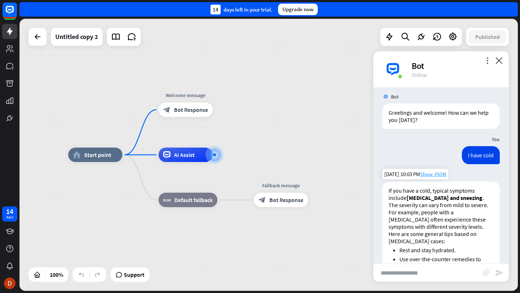
click at [438, 173] on span "Show JSON" at bounding box center [433, 174] width 26 height 7
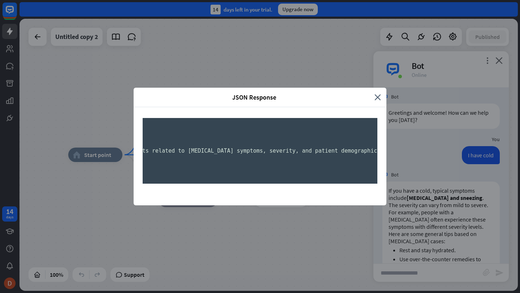
scroll to position [0, 2303]
click at [483, 196] on div "JSON Response close { "id": "b8ce1d6e-4d3f-4646-af8e-c2c80ebb6668" , "chatId": …" at bounding box center [260, 146] width 520 height 293
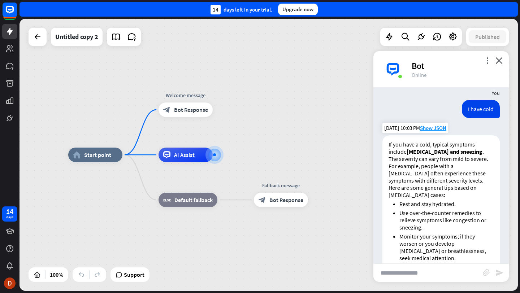
scroll to position [51, 0]
drag, startPoint x: 408, startPoint y: 152, endPoint x: 474, endPoint y: 153, distance: 66.1
click at [474, 153] on p "If you have a cold, typical symptoms include runny nose and sneezing . The seve…" at bounding box center [440, 162] width 105 height 43
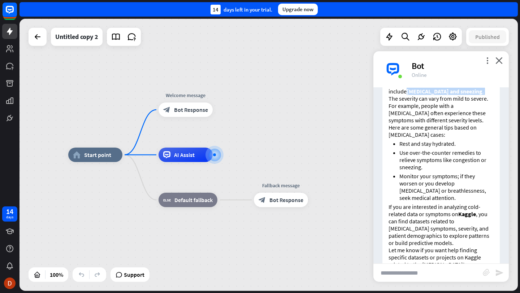
scroll to position [106, 0]
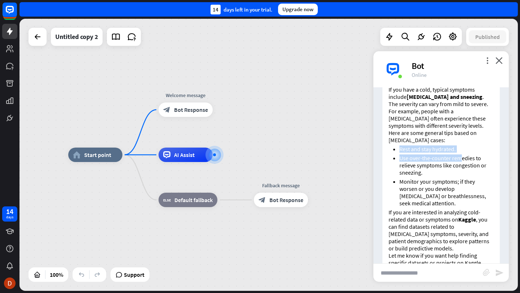
drag, startPoint x: 400, startPoint y: 151, endPoint x: 460, endPoint y: 155, distance: 60.5
click at [460, 155] on ul "Rest and stay hydrated. Use over-the-counter remedies to relieve symptoms like …" at bounding box center [440, 175] width 105 height 61
click at [454, 174] on li "Use over-the-counter remedies to relieve symptoms like congestion or sneezing." at bounding box center [446, 165] width 94 height 22
drag, startPoint x: 405, startPoint y: 180, endPoint x: 432, endPoint y: 183, distance: 27.6
click at [432, 183] on li "Monitor your symptoms; if they worsen or you develop chest pain or breathlessne…" at bounding box center [446, 192] width 94 height 29
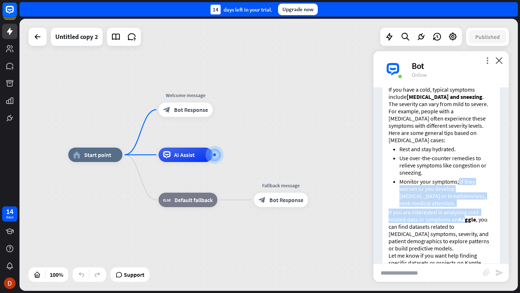
drag, startPoint x: 458, startPoint y: 180, endPoint x: 465, endPoint y: 222, distance: 42.1
click at [465, 222] on div "If you have a cold, typical symptoms include runny nose and sneezing . The seve…" at bounding box center [440, 179] width 117 height 199
click at [459, 196] on li "Monitor your symptoms; if they worsen or you develop chest pain or breathlessne…" at bounding box center [446, 192] width 94 height 29
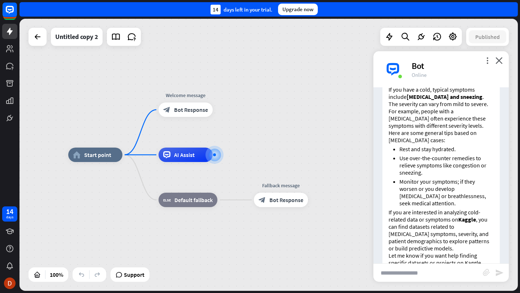
click at [451, 180] on li "Monitor your symptoms; if they worsen or you develop chest pain or breathlessne…" at bounding box center [446, 192] width 94 height 29
drag, startPoint x: 460, startPoint y: 180, endPoint x: 472, endPoint y: 200, distance: 23.8
click at [472, 200] on li "Monitor your symptoms; if they worsen or you develop chest pain or breathlessne…" at bounding box center [446, 192] width 94 height 29
click at [403, 274] on input "text" at bounding box center [427, 273] width 109 height 18
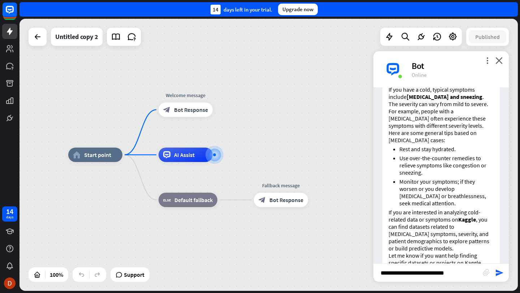
type input "**********"
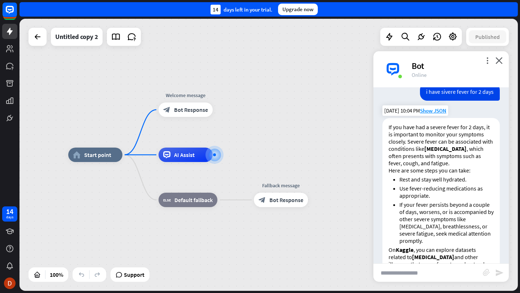
scroll to position [320, 0]
drag, startPoint x: 437, startPoint y: 147, endPoint x: 458, endPoint y: 149, distance: 21.8
click at [458, 149] on strong "Influenza" at bounding box center [445, 148] width 42 height 7
click at [456, 179] on li "Rest and stay well hydrated." at bounding box center [446, 178] width 94 height 7
click at [198, 117] on div "Edit name more_horiz plus Welcome message block_bot_response Bot Response" at bounding box center [185, 110] width 54 height 14
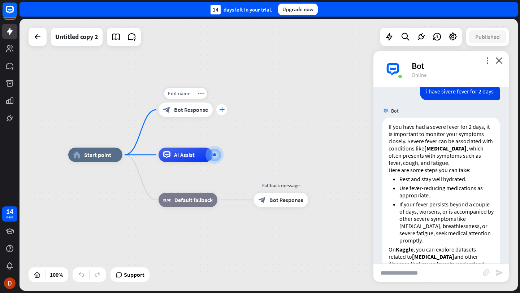
click at [224, 113] on div "plus" at bounding box center [221, 109] width 11 height 11
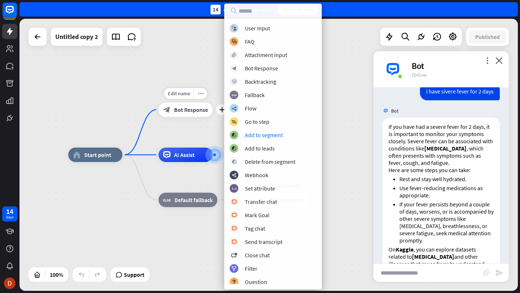
click at [195, 117] on div "Edit name more_horiz plus Welcome message block_bot_response Bot Response" at bounding box center [185, 110] width 54 height 14
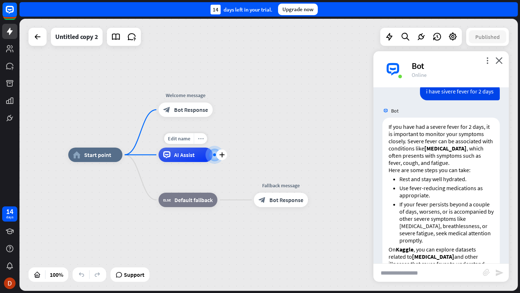
click at [203, 139] on icon "more_horiz" at bounding box center [201, 138] width 6 height 5
click at [210, 147] on icon "chat" at bounding box center [210, 146] width 8 height 4
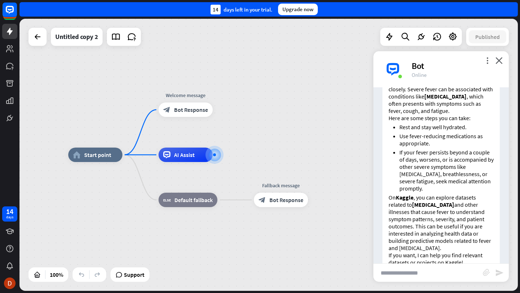
scroll to position [371, 0]
click at [197, 203] on span "Default fallback" at bounding box center [193, 199] width 38 height 7
click at [200, 187] on div "more_horiz" at bounding box center [202, 183] width 13 height 11
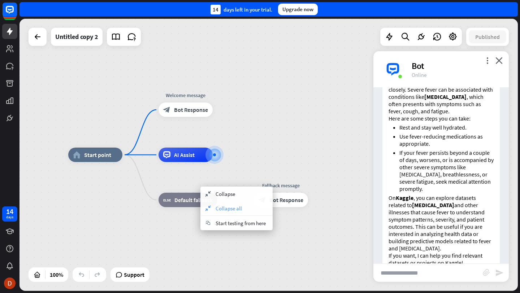
click at [232, 204] on div "collapse Collapse all" at bounding box center [236, 208] width 72 height 14
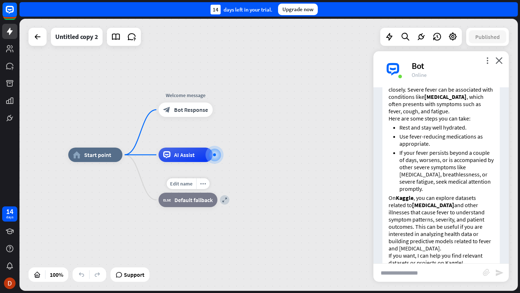
click at [204, 193] on div "Edit name more_horiz expand block_fallback Default fallback" at bounding box center [187, 200] width 59 height 14
click at [203, 185] on icon "more_horiz" at bounding box center [203, 183] width 6 height 5
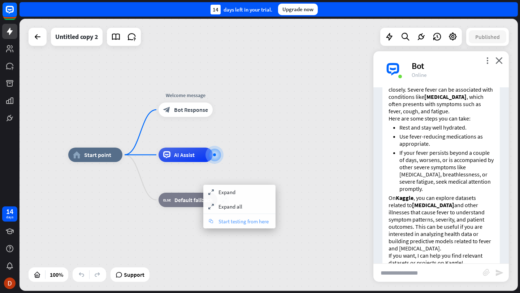
click at [242, 217] on div "chat Start testing from here" at bounding box center [239, 221] width 72 height 14
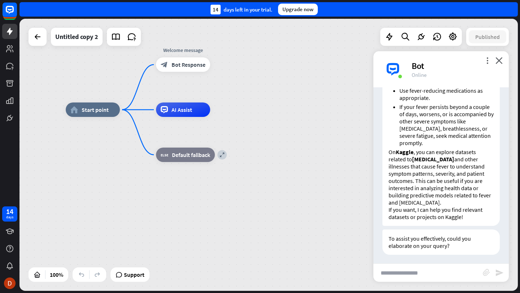
scroll to position [419, 0]
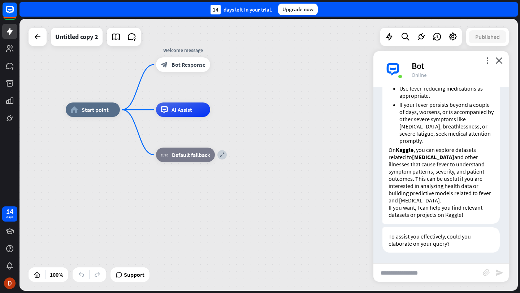
click at [418, 271] on input "text" at bounding box center [427, 273] width 109 height 18
type input "**********"
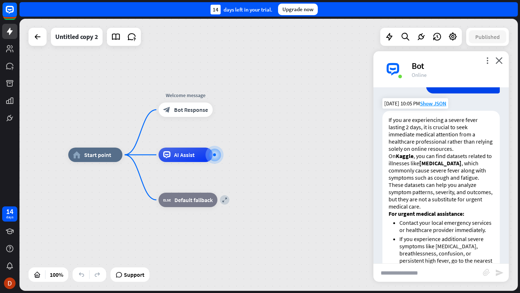
scroll to position [691, 0]
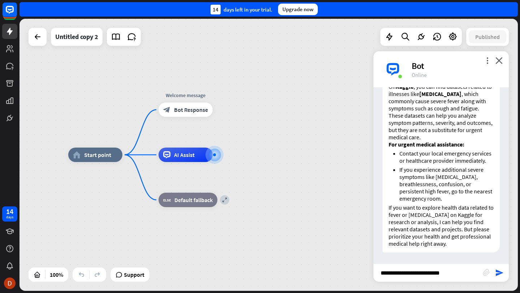
type input "**********"
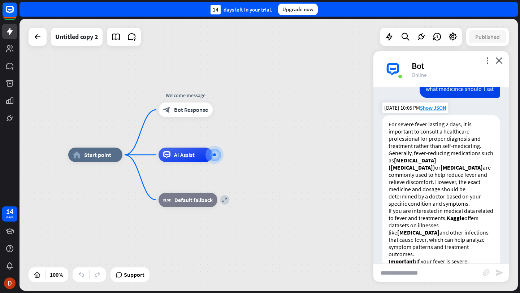
scroll to position [873, 0]
drag, startPoint x: 407, startPoint y: 168, endPoint x: 422, endPoint y: 173, distance: 15.6
click at [422, 173] on p "For severe fever lasting 2 days, it is important to consult a healthcare profes…" at bounding box center [440, 164] width 105 height 87
click at [436, 167] on strong "acetaminophen (paracetamol)" at bounding box center [412, 164] width 48 height 14
drag, startPoint x: 449, startPoint y: 169, endPoint x: 482, endPoint y: 167, distance: 33.6
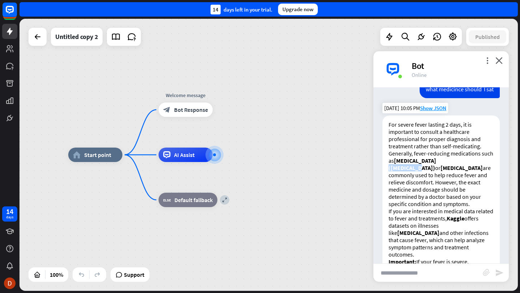
click at [436, 167] on strong "acetaminophen (paracetamol)" at bounding box center [412, 164] width 48 height 14
drag, startPoint x: 455, startPoint y: 200, endPoint x: 463, endPoint y: 200, distance: 7.6
click at [463, 200] on p "For severe fever lasting 2 days, it is important to consult a healthcare profes…" at bounding box center [440, 164] width 105 height 87
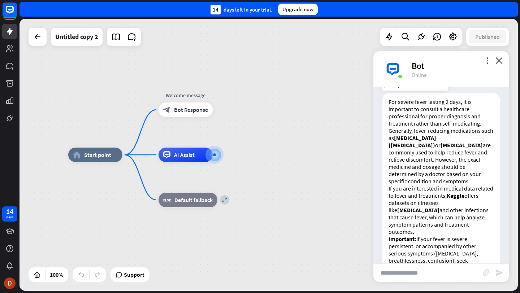
scroll to position [935, 0]
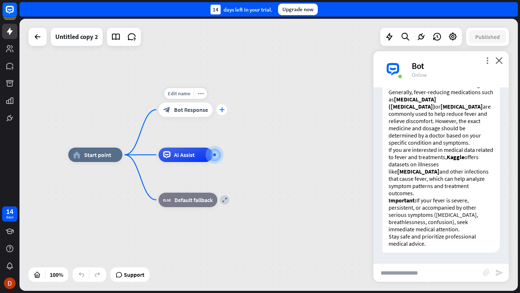
click at [220, 106] on div "plus" at bounding box center [221, 109] width 11 height 11
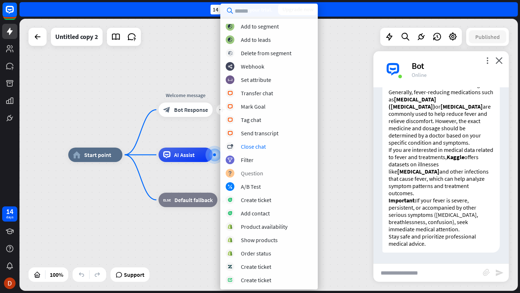
scroll to position [0, 0]
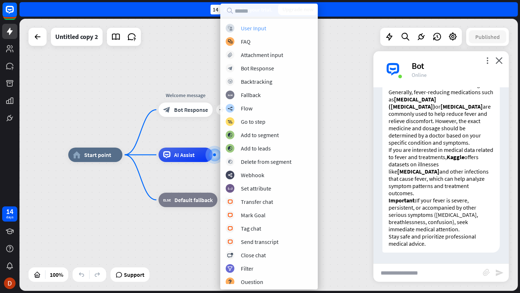
click at [265, 26] on div "User Input" at bounding box center [253, 28] width 25 height 7
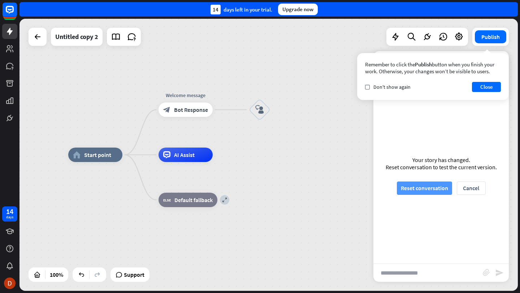
click at [441, 188] on button "Reset conversation" at bounding box center [424, 188] width 55 height 13
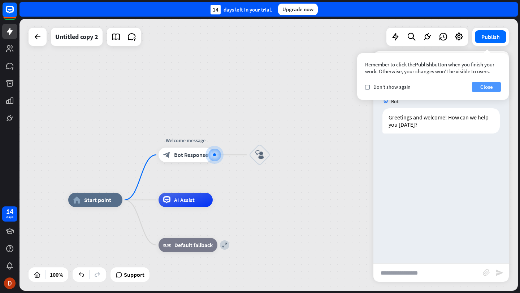
click at [487, 88] on button "Close" at bounding box center [486, 87] width 29 height 10
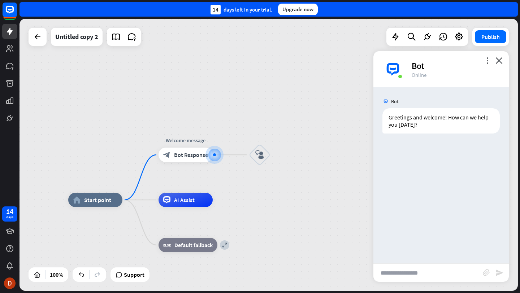
click at [121, 147] on div "home_2 Start point Edit name more_horiz Welcome message block_bot_response Bot …" at bounding box center [268, 155] width 498 height 272
click at [186, 152] on span "Bot Response" at bounding box center [191, 154] width 34 height 7
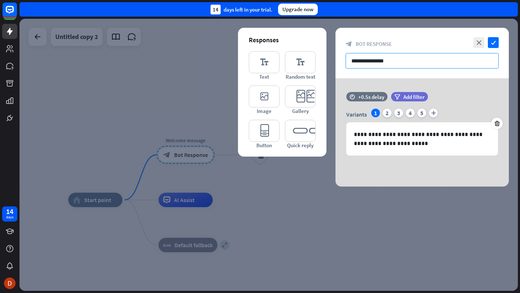
drag, startPoint x: 422, startPoint y: 63, endPoint x: 352, endPoint y: 61, distance: 69.7
click at [352, 61] on input "**********" at bounding box center [421, 61] width 153 height 16
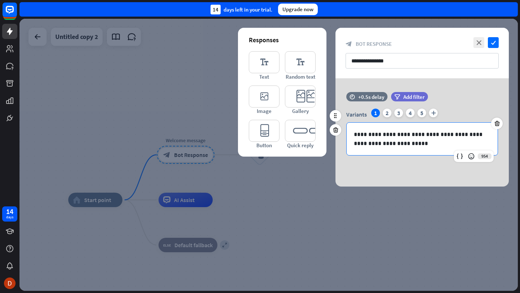
click at [395, 143] on p "**********" at bounding box center [422, 139] width 136 height 18
click at [387, 117] on div "2" at bounding box center [387, 113] width 9 height 9
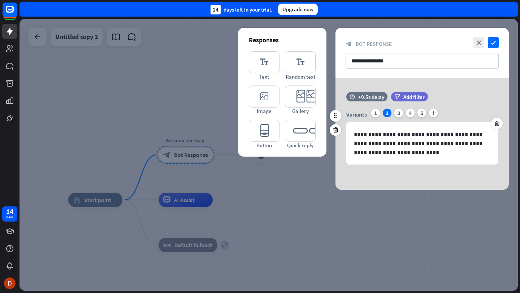
click at [393, 116] on div "Variants 1 2 3 4 5 plus" at bounding box center [422, 115] width 152 height 12
click at [315, 170] on div at bounding box center [268, 155] width 498 height 272
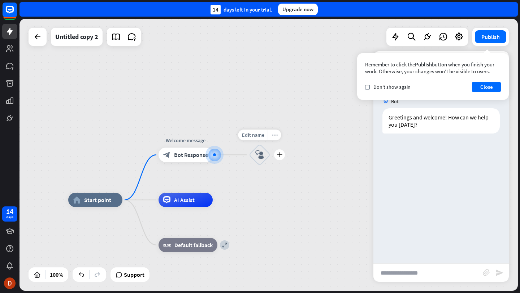
click at [278, 139] on div "more_horiz" at bounding box center [274, 135] width 13 height 11
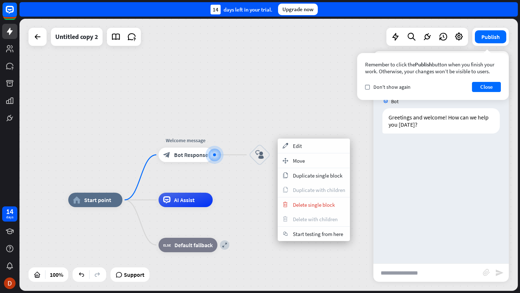
click at [274, 191] on div "home_2 Start point Welcome message block_bot_response Bot Response block_user_i…" at bounding box center [268, 155] width 498 height 272
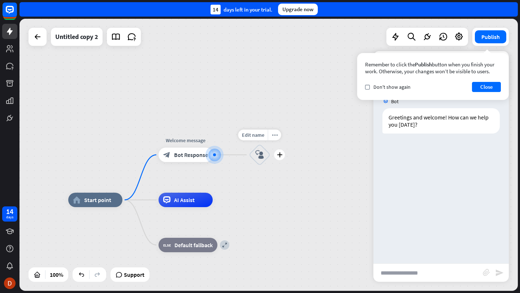
click at [262, 154] on icon "block_user_input" at bounding box center [259, 155] width 9 height 9
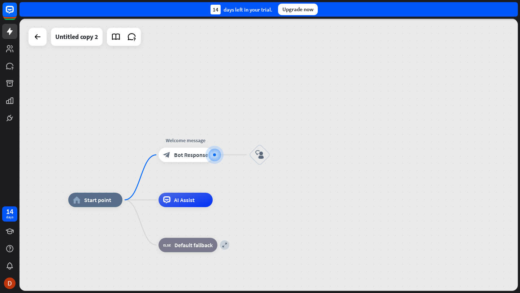
click at [252, 154] on div at bounding box center [268, 155] width 498 height 272
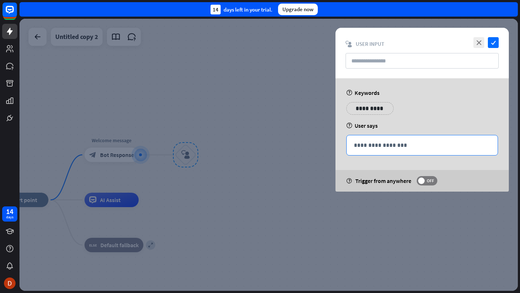
click at [402, 145] on p "**********" at bounding box center [422, 145] width 136 height 9
click at [484, 44] on icon "close" at bounding box center [478, 42] width 11 height 11
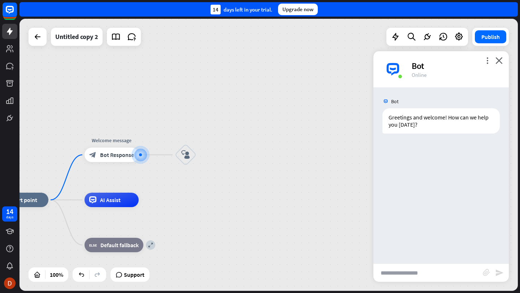
click at [307, 127] on div "home_2 Start point Welcome message block_bot_response Bot Response block_user_i…" at bounding box center [268, 155] width 498 height 272
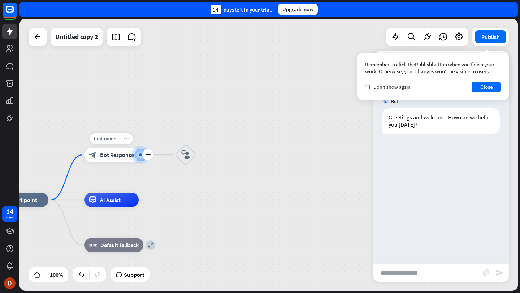
click at [127, 139] on icon "more_horiz" at bounding box center [127, 138] width 6 height 5
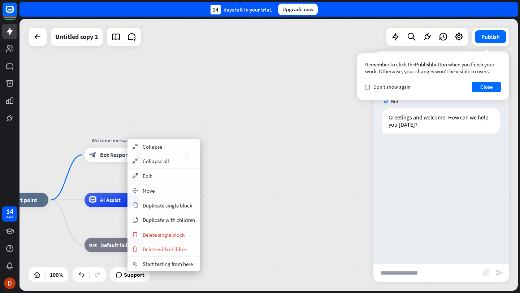
click at [227, 181] on div "home_2 Start point Welcome message block_bot_response Bot Response block_user_i…" at bounding box center [268, 155] width 498 height 272
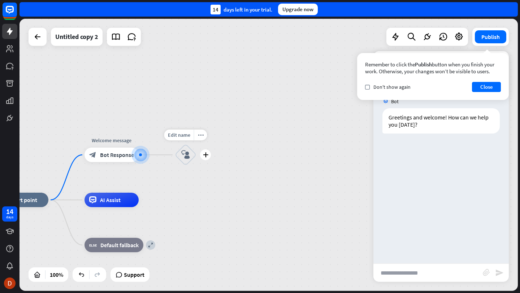
click at [176, 161] on div "block_user_input" at bounding box center [186, 155] width 22 height 22
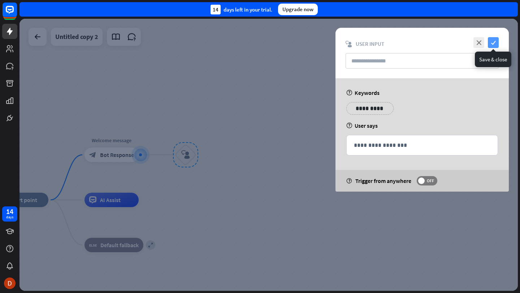
click at [493, 39] on icon "check" at bounding box center [493, 42] width 11 height 11
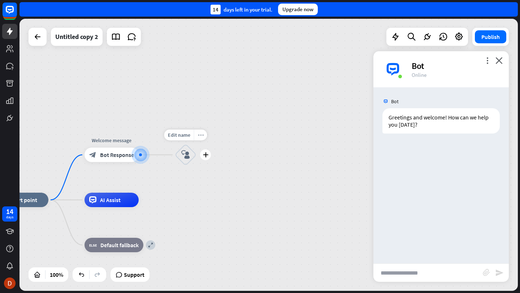
click at [203, 140] on div "more_horiz" at bounding box center [200, 135] width 13 height 11
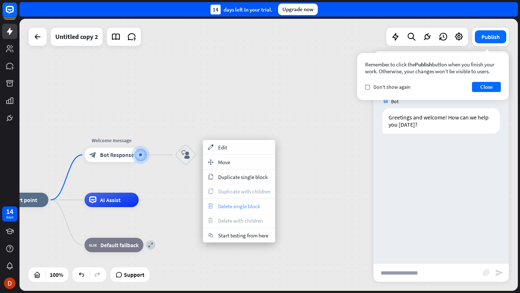
click at [256, 208] on span "Delete single block" at bounding box center [239, 206] width 42 height 7
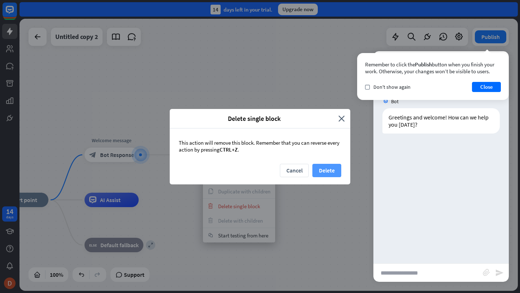
click at [334, 169] on button "Delete" at bounding box center [326, 170] width 29 height 13
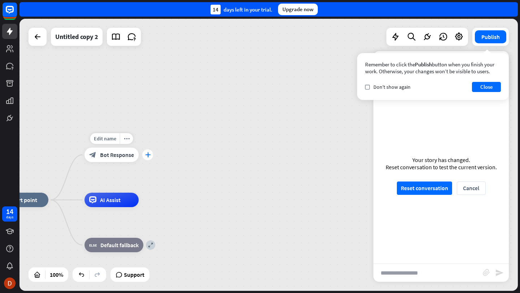
click at [148, 156] on icon "plus" at bounding box center [147, 154] width 5 height 5
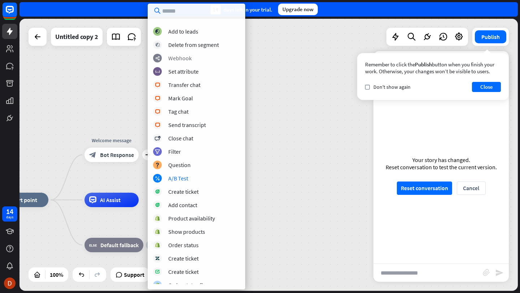
scroll to position [136, 0]
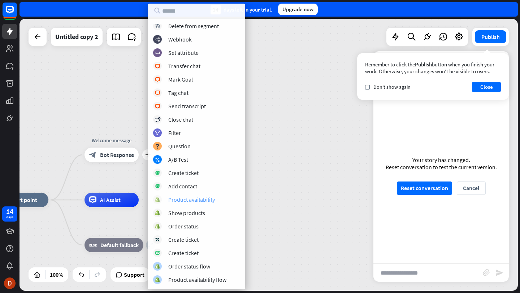
click at [204, 201] on div "Product availability" at bounding box center [191, 199] width 47 height 7
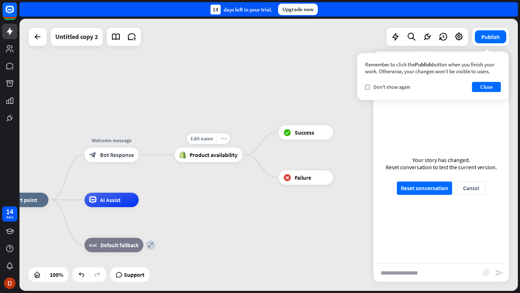
click at [228, 141] on div "more_horiz" at bounding box center [223, 138] width 13 height 11
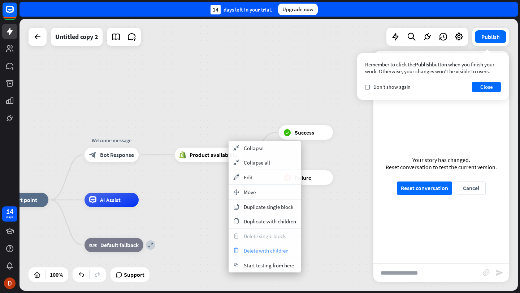
click at [275, 248] on span "Delete with children" at bounding box center [266, 250] width 45 height 7
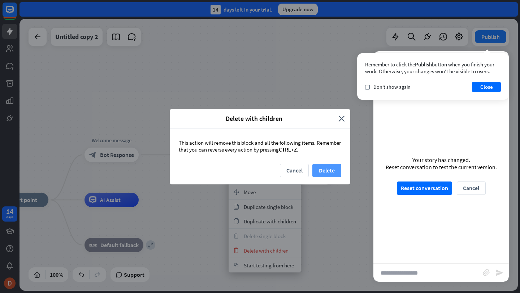
click at [328, 170] on button "Delete" at bounding box center [326, 170] width 29 height 13
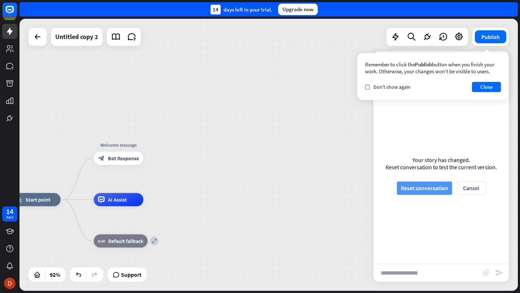
click at [434, 188] on button "Reset conversation" at bounding box center [424, 188] width 55 height 13
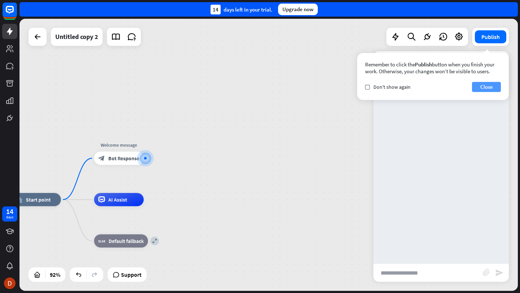
click at [486, 91] on button "Close" at bounding box center [486, 87] width 29 height 10
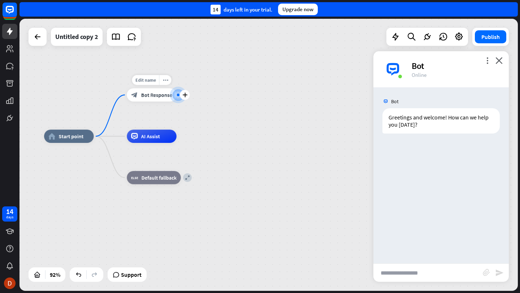
drag, startPoint x: 213, startPoint y: 157, endPoint x: 179, endPoint y: 97, distance: 69.0
click at [179, 97] on div at bounding box center [178, 95] width 6 height 6
drag, startPoint x: 147, startPoint y: 97, endPoint x: 177, endPoint y: 113, distance: 34.1
click at [176, 102] on div "Edit name more_horiz plus block_bot_response Bot Response" at bounding box center [151, 94] width 50 height 13
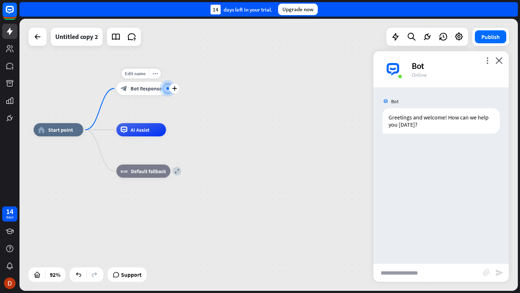
drag, startPoint x: 176, startPoint y: 96, endPoint x: 160, endPoint y: 87, distance: 18.8
click at [164, 87] on div at bounding box center [167, 88] width 6 height 6
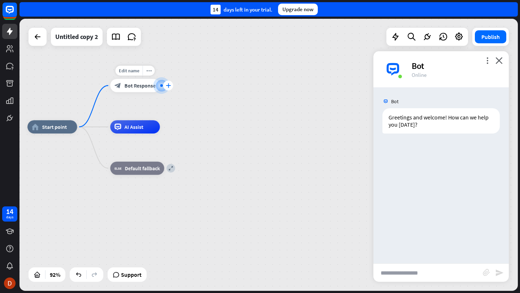
click at [165, 89] on div "plus" at bounding box center [168, 85] width 10 height 10
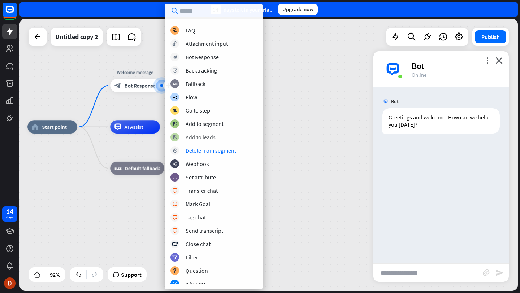
scroll to position [0, 0]
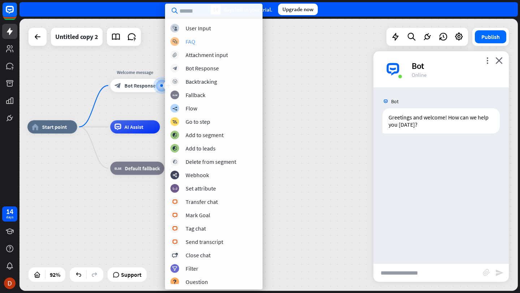
click at [190, 40] on div "FAQ" at bounding box center [191, 41] width 10 height 7
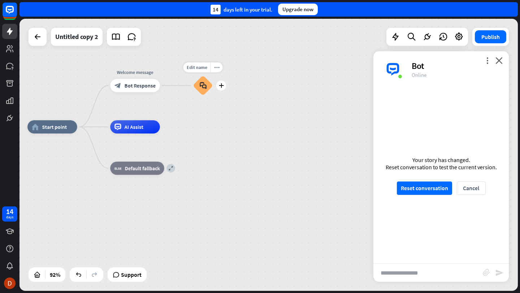
click at [204, 85] on icon "block_faq" at bounding box center [202, 85] width 7 height 7
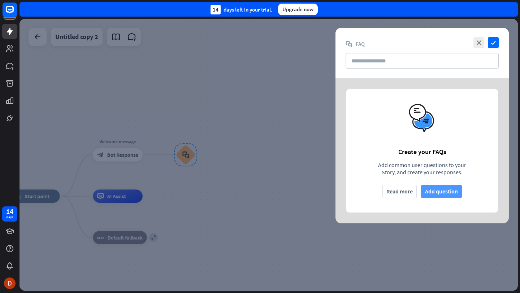
click at [447, 195] on button "Add question" at bounding box center [441, 191] width 41 height 13
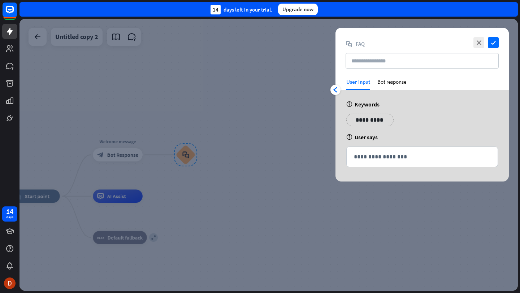
click at [379, 121] on p "**********" at bounding box center [370, 120] width 36 height 9
click at [397, 80] on div "Bot response" at bounding box center [391, 84] width 29 height 12
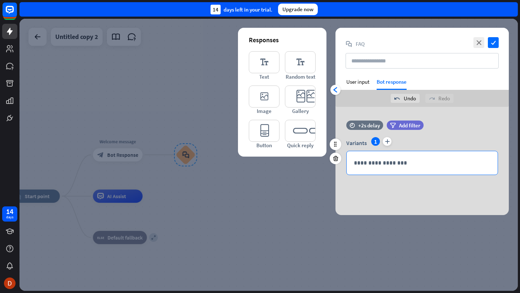
click at [381, 157] on div "**********" at bounding box center [422, 162] width 151 height 23
click at [377, 124] on div "+2s delay" at bounding box center [369, 125] width 22 height 7
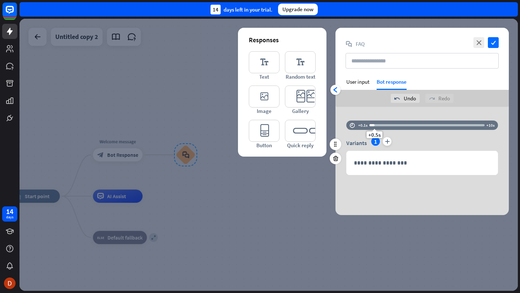
drag, startPoint x: 393, startPoint y: 124, endPoint x: 352, endPoint y: 127, distance: 41.3
click at [352, 127] on div "time +0.1s +0.5s +10s" at bounding box center [422, 125] width 152 height 9
click at [384, 165] on p "**********" at bounding box center [422, 162] width 136 height 9
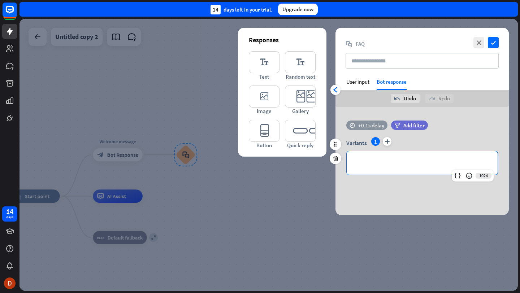
click at [377, 126] on div "+0.1s delay" at bounding box center [371, 125] width 26 height 7
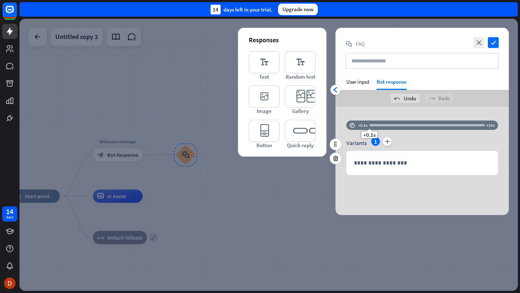
drag, startPoint x: 371, startPoint y: 124, endPoint x: 388, endPoint y: 127, distance: 16.8
click at [388, 127] on div "+0.1s" at bounding box center [426, 125] width 115 height 7
drag, startPoint x: 388, startPoint y: 125, endPoint x: 372, endPoint y: 127, distance: 15.9
click at [372, 127] on div "+0.4s" at bounding box center [372, 125] width 5 height 5
click at [484, 39] on icon "close" at bounding box center [478, 42] width 11 height 11
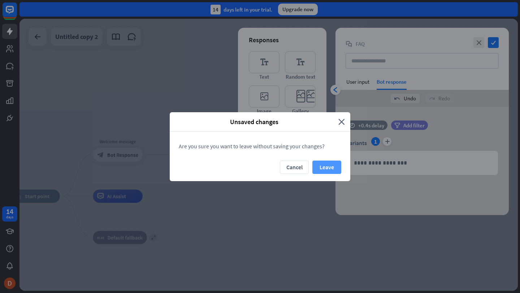
click at [332, 168] on button "Leave" at bounding box center [326, 167] width 29 height 13
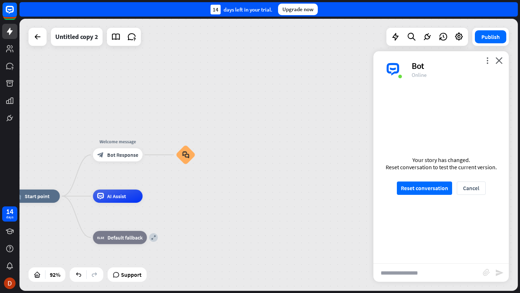
click at [214, 154] on div "home_2 Start point Welcome message block_bot_response Bot Response block_faq AI…" at bounding box center [268, 155] width 498 height 272
click at [195, 155] on div "Edit name more_horiz plus block_faq" at bounding box center [185, 155] width 20 height 20
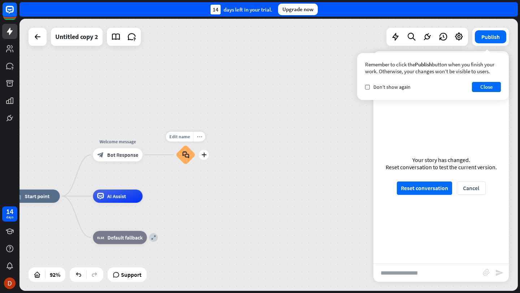
click at [199, 139] on div "more_horiz" at bounding box center [199, 137] width 12 height 10
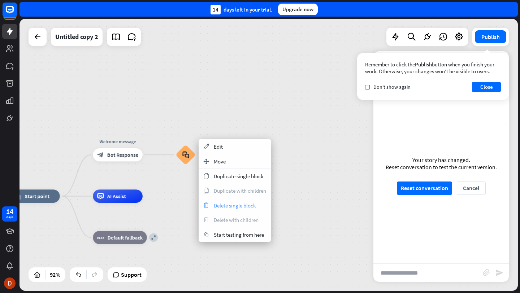
click at [237, 206] on span "Delete single block" at bounding box center [235, 205] width 42 height 7
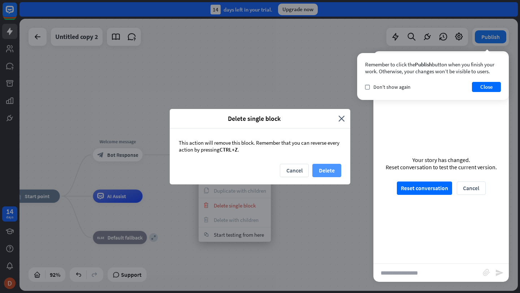
click at [332, 169] on button "Delete" at bounding box center [326, 170] width 29 height 13
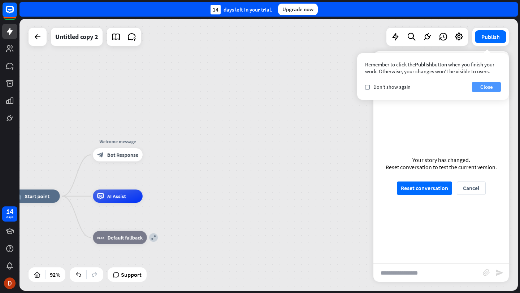
click at [485, 88] on button "Close" at bounding box center [486, 87] width 29 height 10
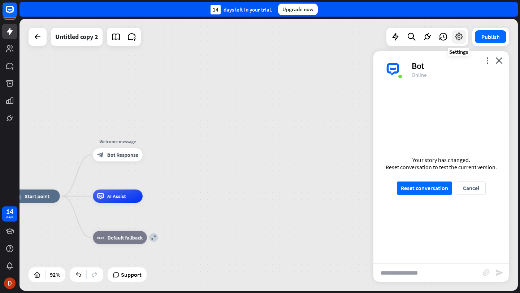
click at [462, 36] on icon at bounding box center [458, 36] width 9 height 9
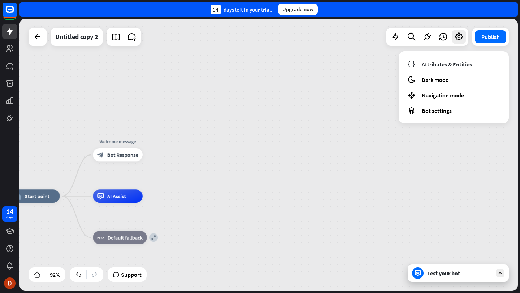
click at [298, 122] on div "home_2 Start point Welcome message block_bot_response Bot Response AI Assist ex…" at bounding box center [268, 155] width 498 height 272
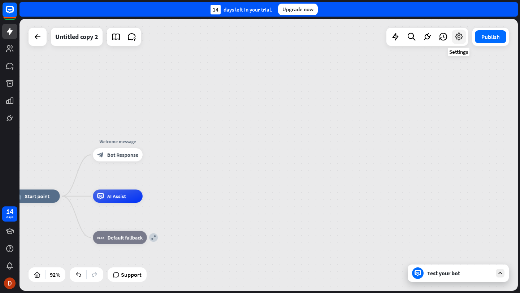
click at [459, 40] on icon at bounding box center [458, 36] width 9 height 9
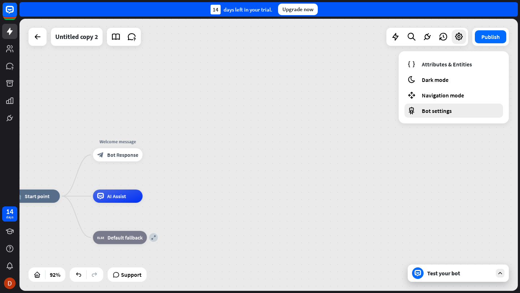
click at [444, 112] on span "Bot settings" at bounding box center [437, 110] width 30 height 7
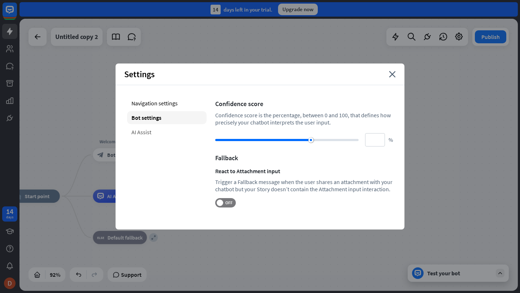
click at [156, 134] on div "AI Assist" at bounding box center [166, 132] width 79 height 13
type input "**"
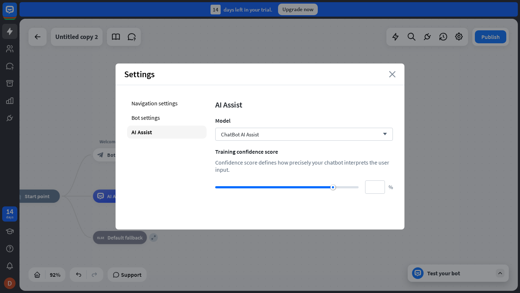
click at [394, 76] on icon "close" at bounding box center [392, 74] width 7 height 6
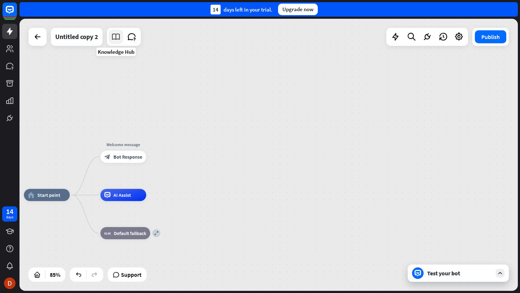
click at [115, 37] on icon at bounding box center [115, 36] width 9 height 9
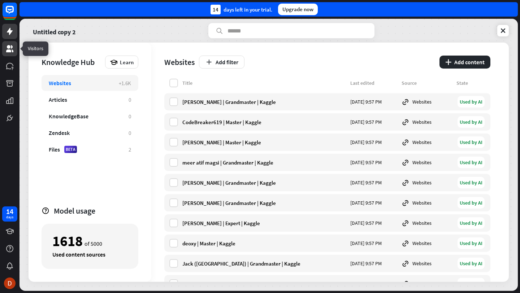
click at [13, 45] on icon at bounding box center [9, 48] width 9 height 9
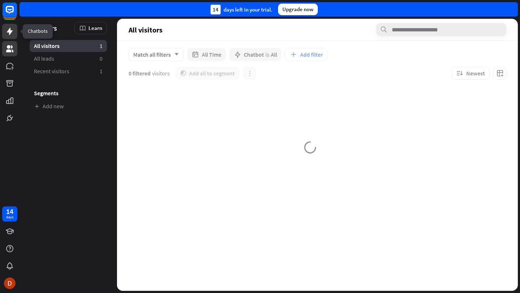
click at [11, 29] on icon at bounding box center [9, 31] width 9 height 9
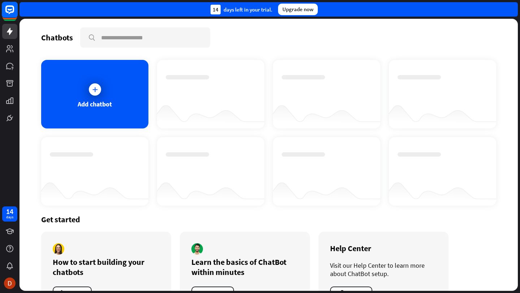
click at [13, 9] on icon at bounding box center [9, 9] width 9 height 9
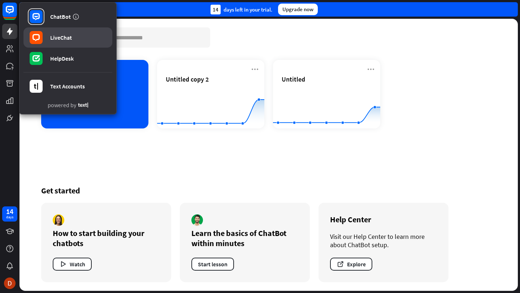
click at [65, 35] on div "LiveChat" at bounding box center [61, 37] width 22 height 7
